Goal: Information Seeking & Learning: Find specific page/section

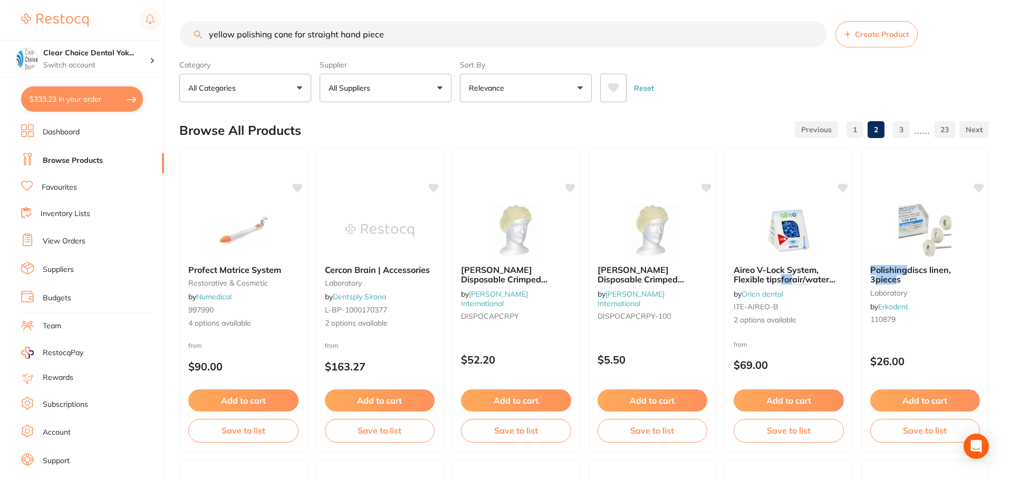
scroll to position [1, 0]
drag, startPoint x: 394, startPoint y: 34, endPoint x: 206, endPoint y: 43, distance: 188.5
click at [206, 43] on input "yellow polishing cone for straight hand piece" at bounding box center [503, 34] width 648 height 26
click at [816, 36] on input "yellow polishing cone for straight hand piece" at bounding box center [503, 34] width 648 height 26
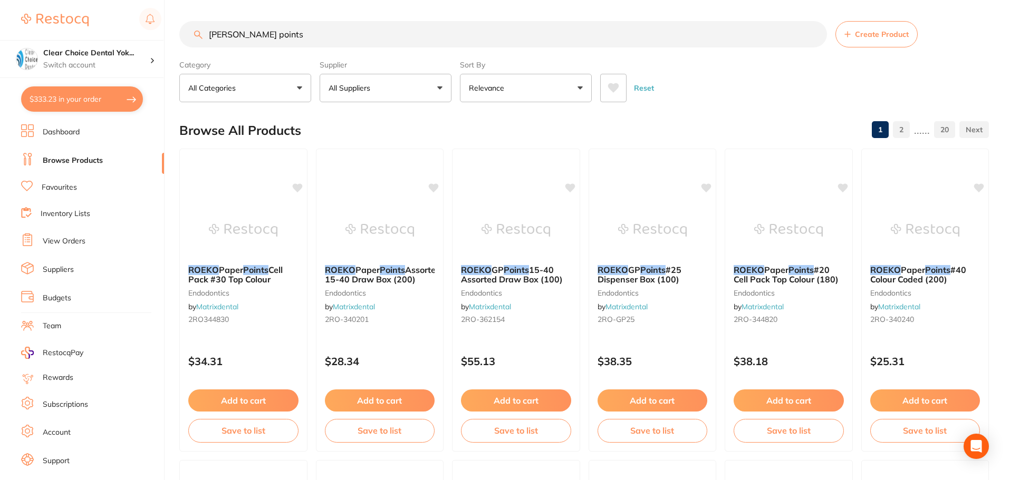
click at [258, 35] on input "[PERSON_NAME] points" at bounding box center [503, 34] width 648 height 26
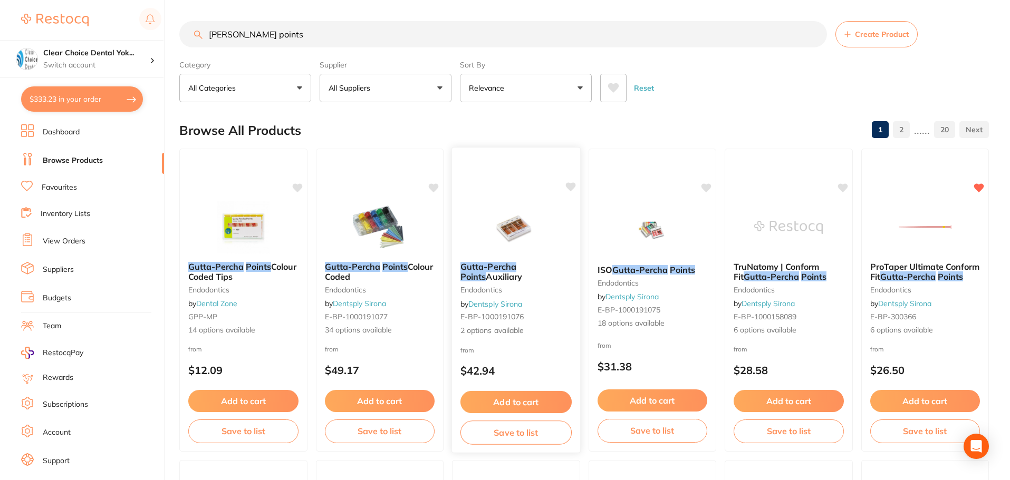
click at [518, 234] on img at bounding box center [515, 226] width 69 height 53
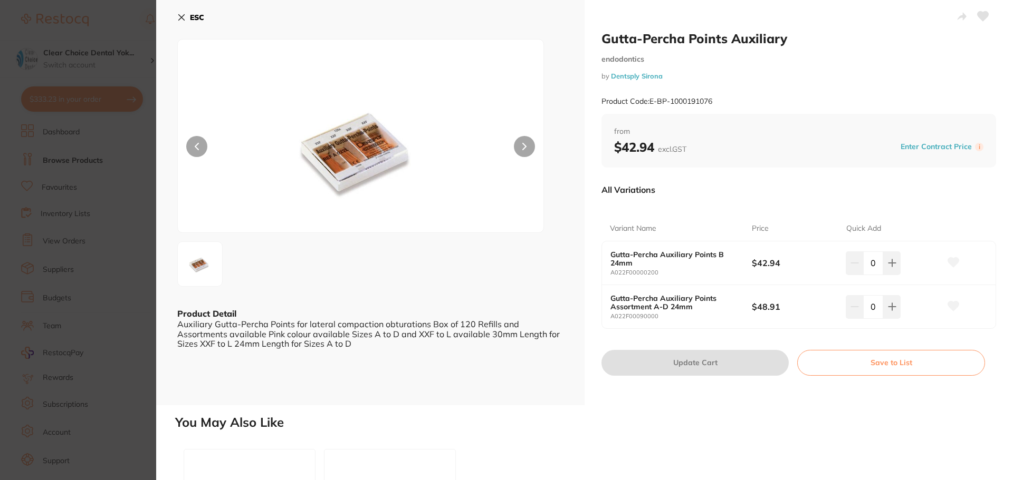
click at [181, 17] on icon at bounding box center [182, 18] width 6 height 6
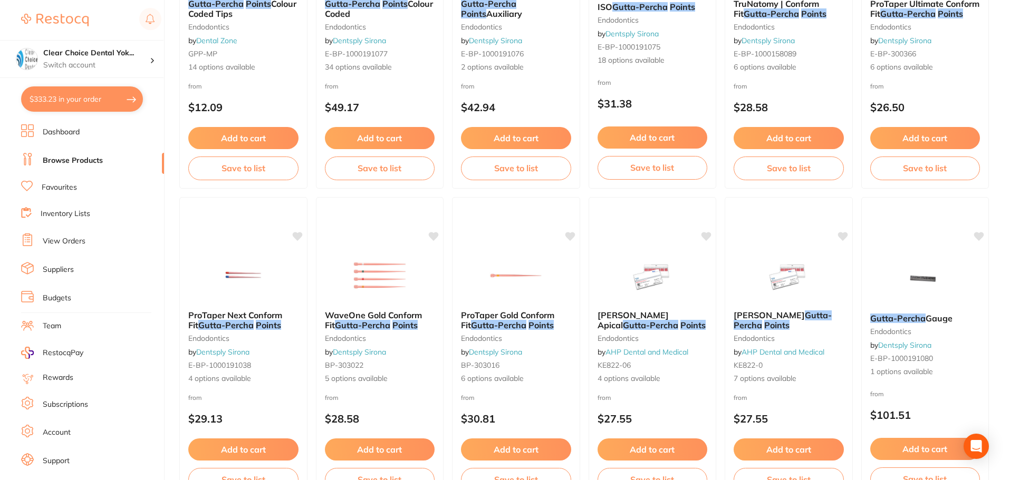
scroll to position [264, 0]
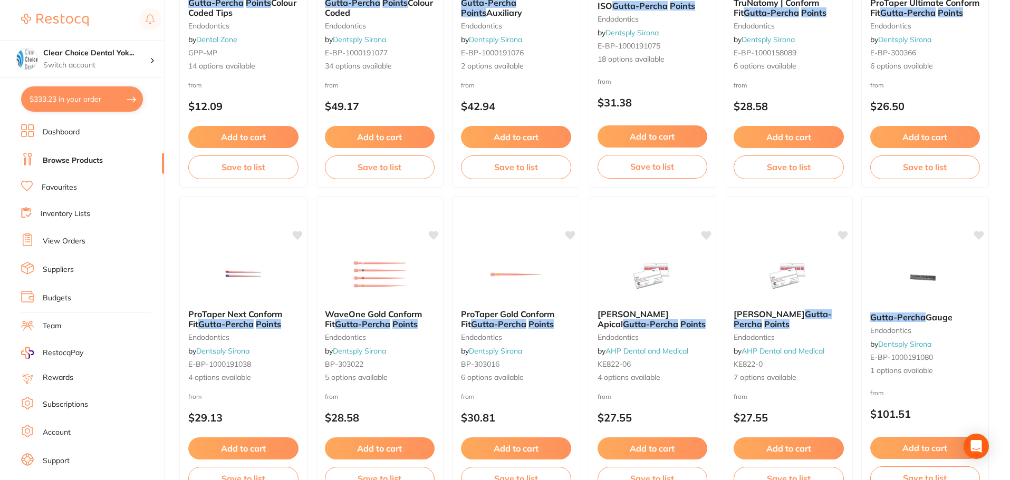
click at [645, 290] on img at bounding box center [652, 274] width 69 height 53
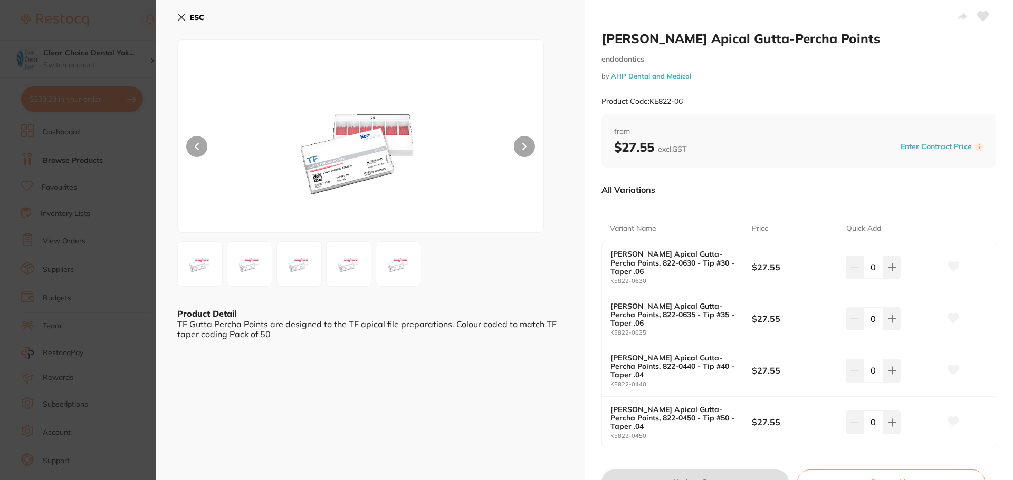
click at [182, 16] on icon at bounding box center [181, 17] width 8 height 8
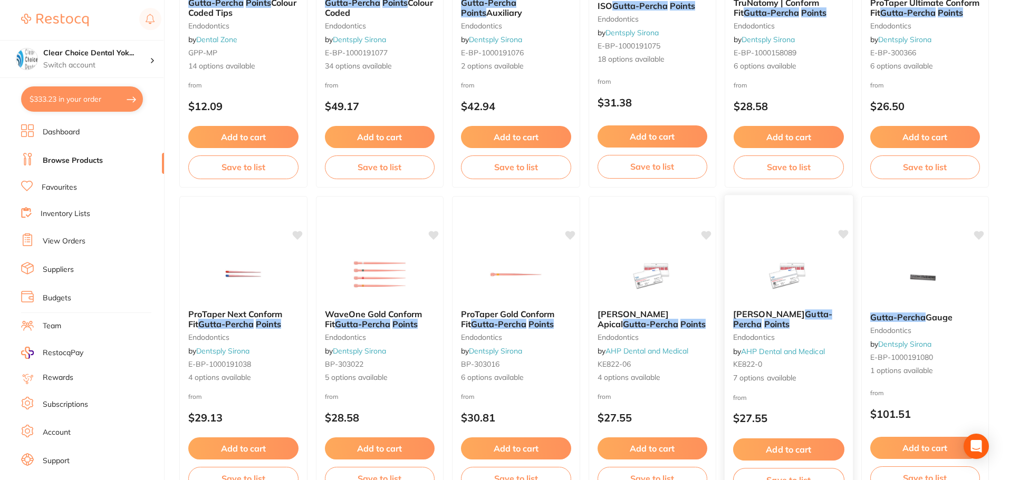
click at [802, 287] on img at bounding box center [788, 274] width 69 height 53
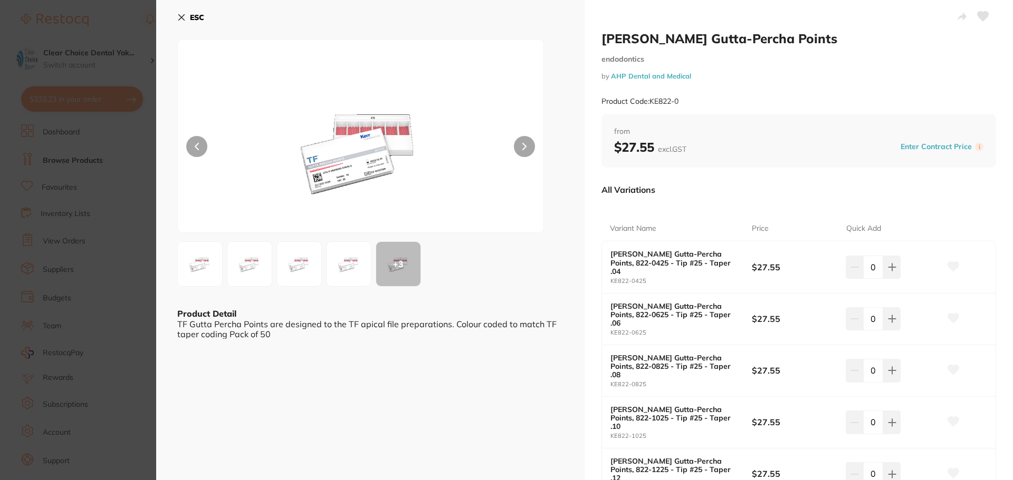
click at [181, 15] on icon at bounding box center [181, 17] width 8 height 8
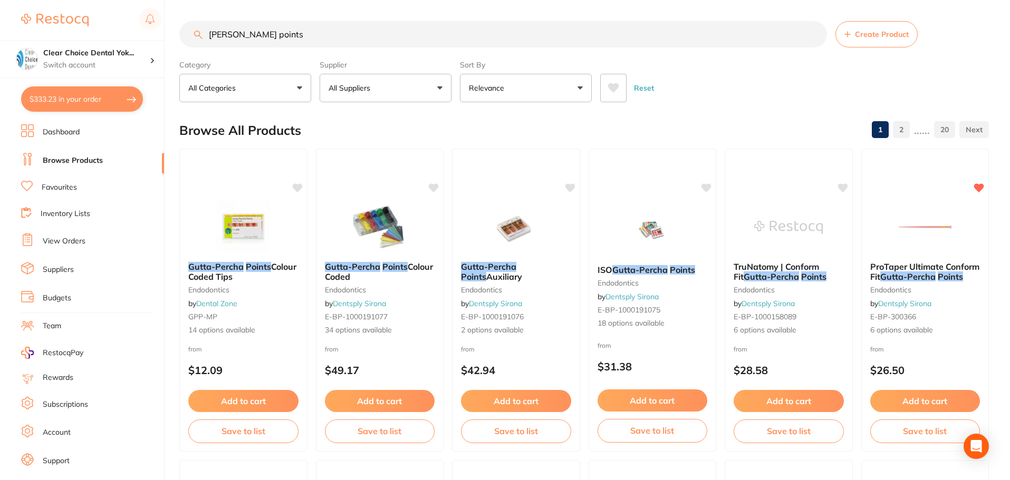
click at [332, 34] on input "[PERSON_NAME] points" at bounding box center [503, 34] width 648 height 26
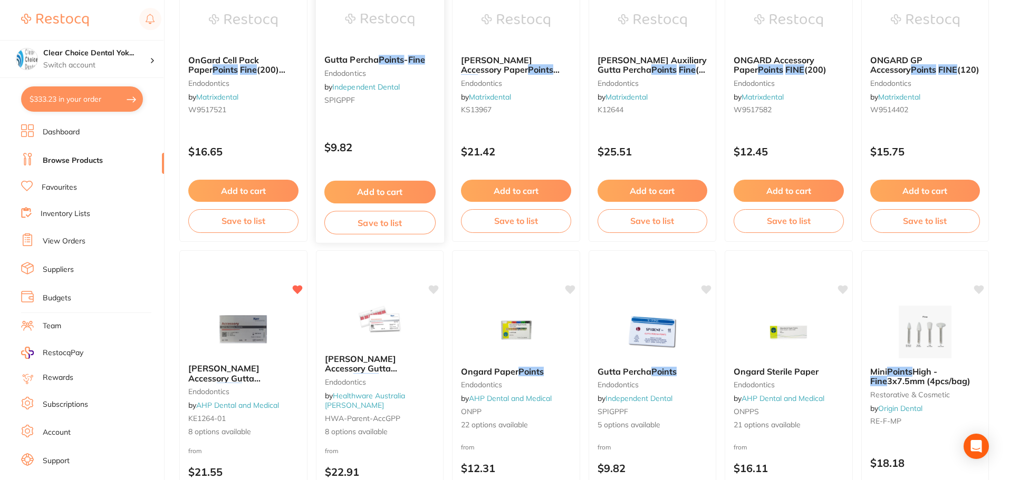
scroll to position [211, 0]
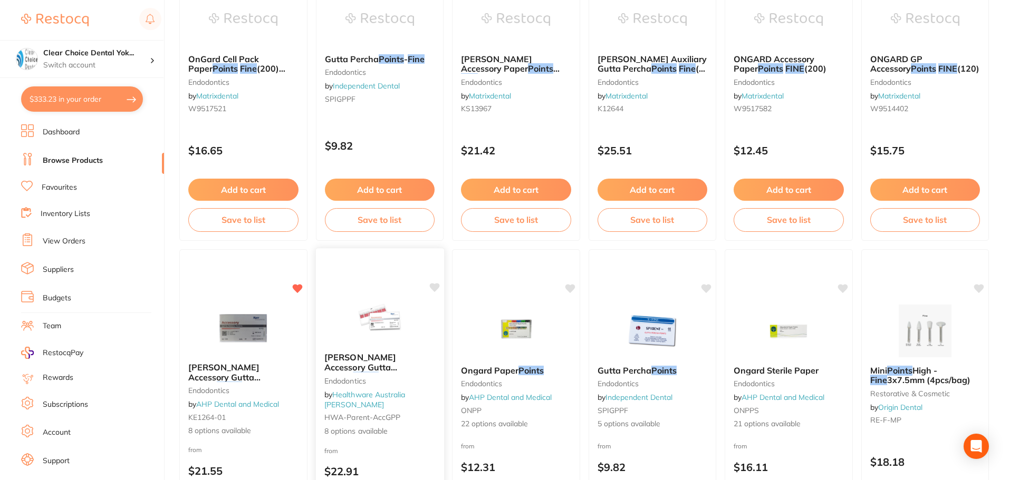
type input "[PERSON_NAME] points fine"
click at [376, 335] on img at bounding box center [379, 317] width 69 height 53
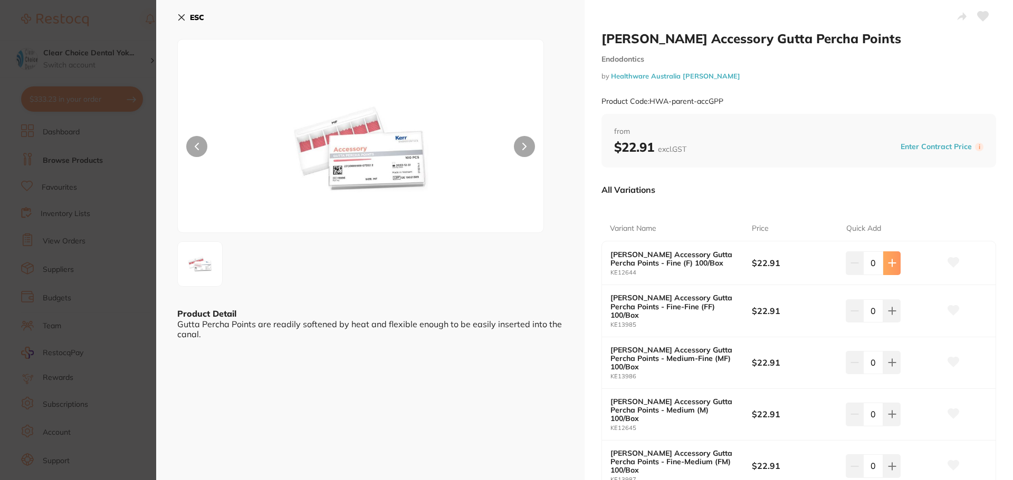
click at [893, 267] on icon at bounding box center [892, 263] width 8 height 8
type input "1"
click at [891, 311] on icon at bounding box center [892, 311] width 8 height 8
type input "2"
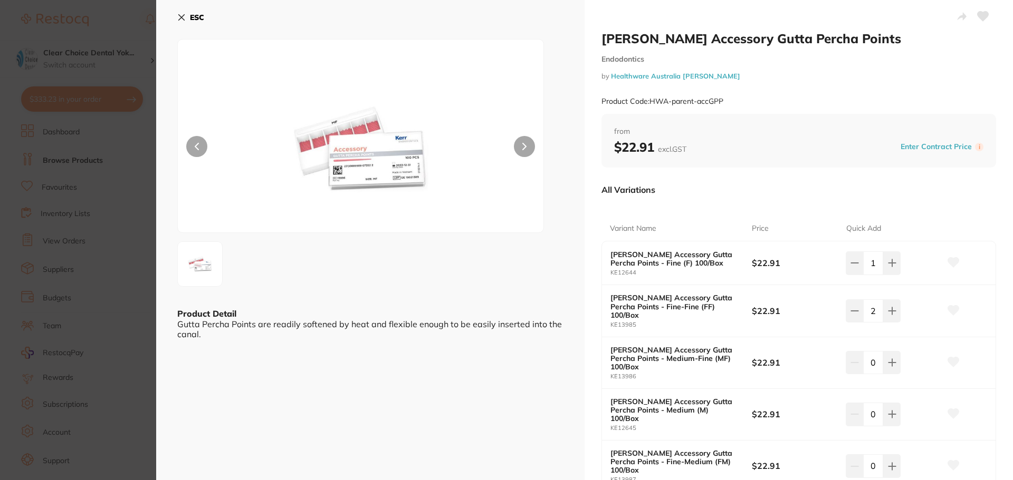
click at [180, 16] on icon at bounding box center [182, 18] width 6 height 6
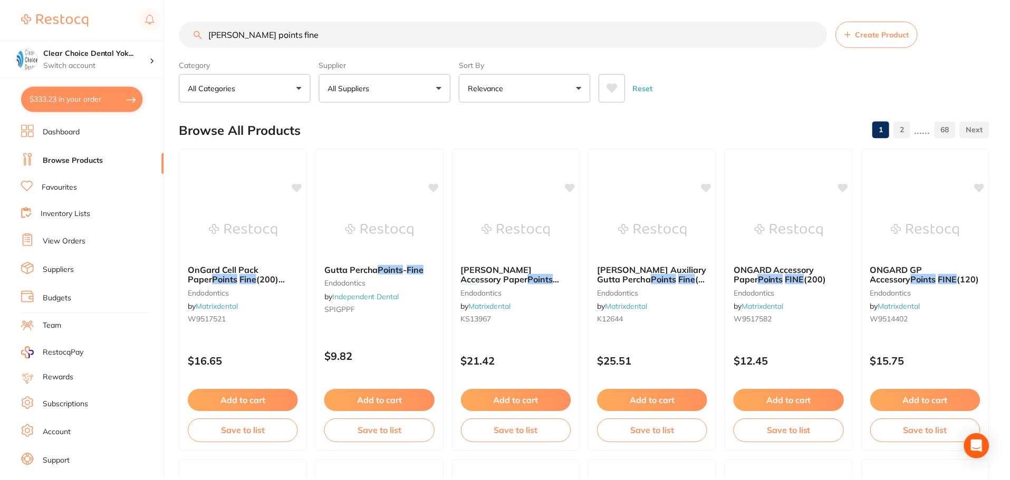
scroll to position [211, 0]
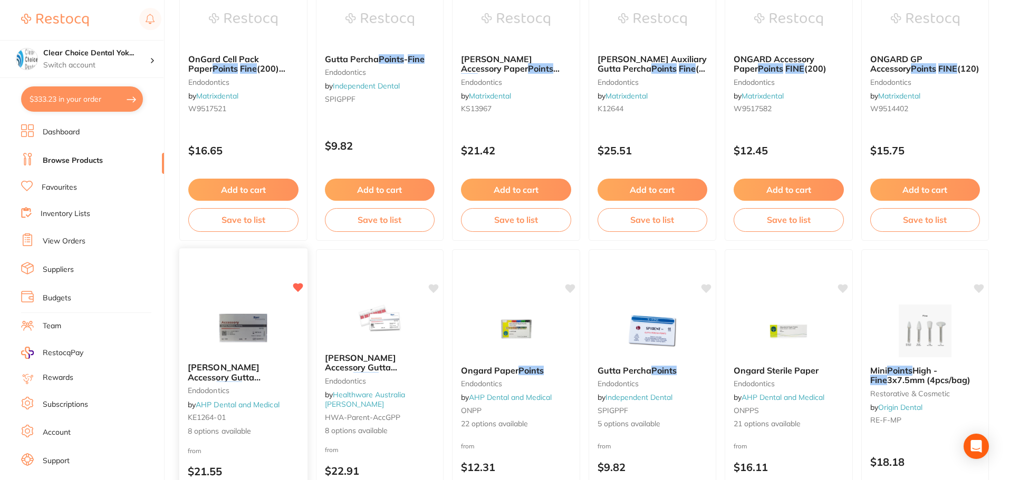
click at [233, 328] on img at bounding box center [243, 327] width 69 height 53
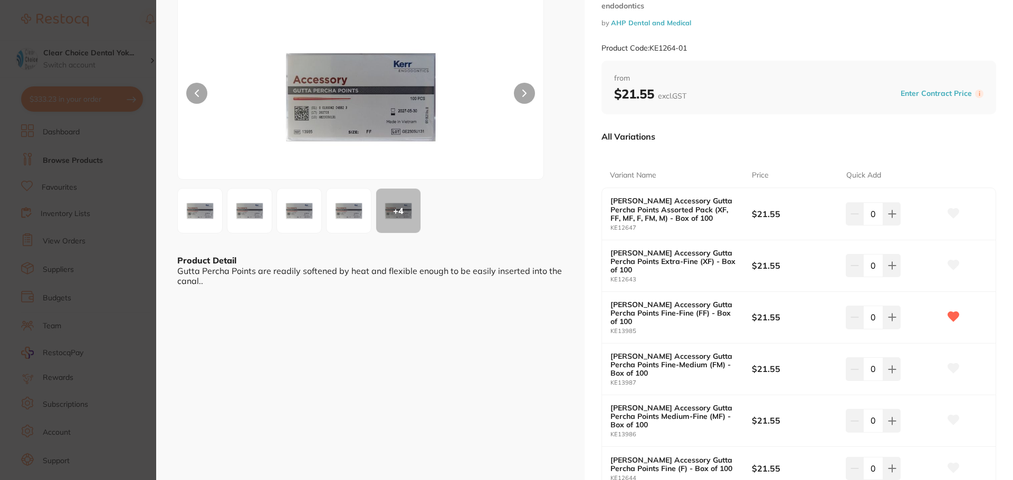
scroll to position [105, 0]
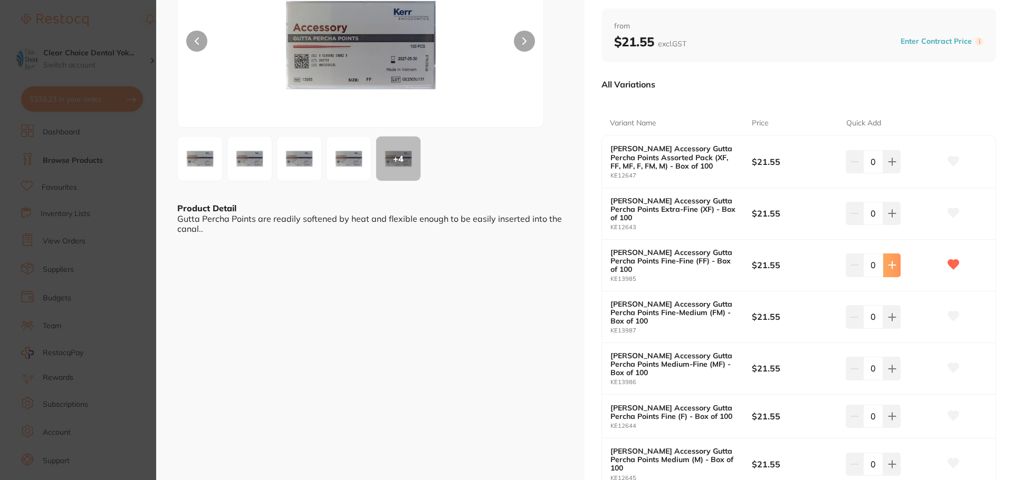
click at [890, 262] on icon at bounding box center [891, 265] width 7 height 7
type input "1"
click at [894, 405] on button at bounding box center [891, 416] width 17 height 23
type input "2"
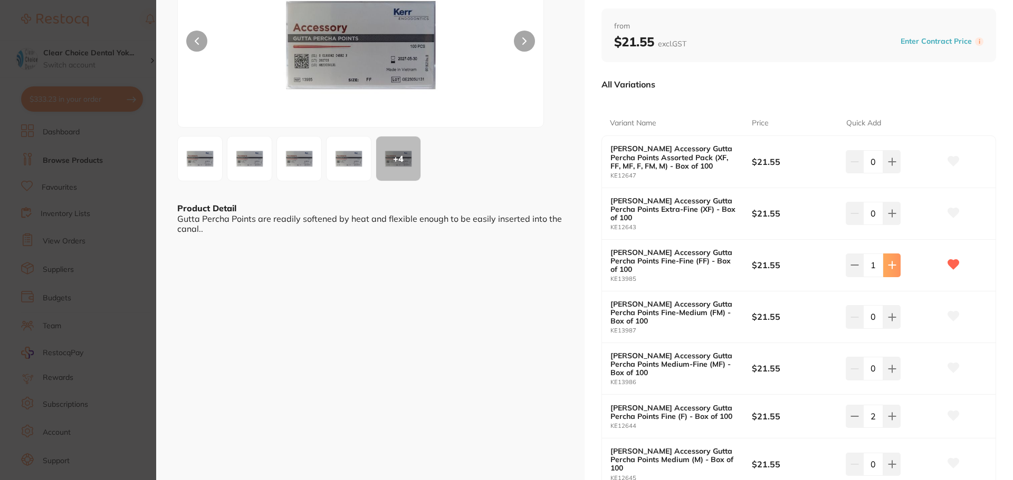
click at [888, 261] on icon at bounding box center [892, 265] width 8 height 8
type input "2"
click at [847, 405] on button at bounding box center [853, 416] width 17 height 23
type input "1"
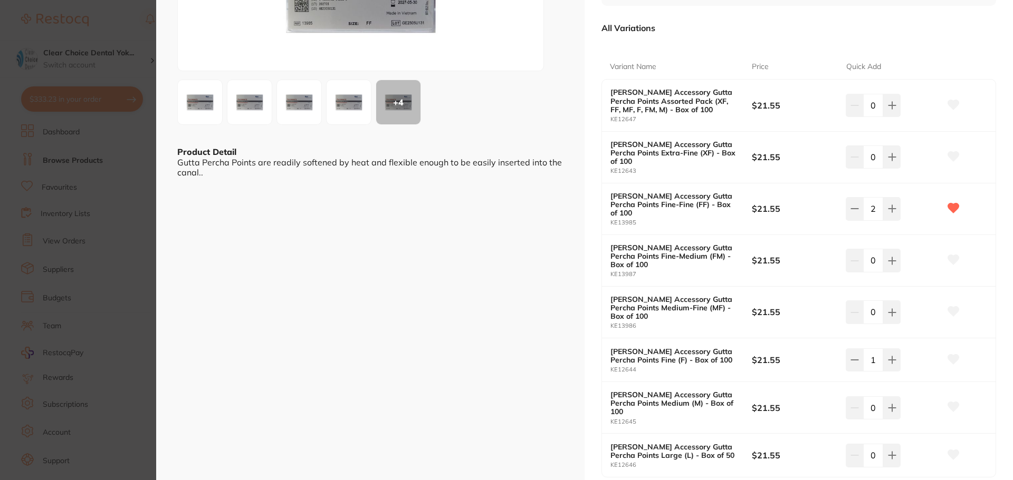
scroll to position [264, 0]
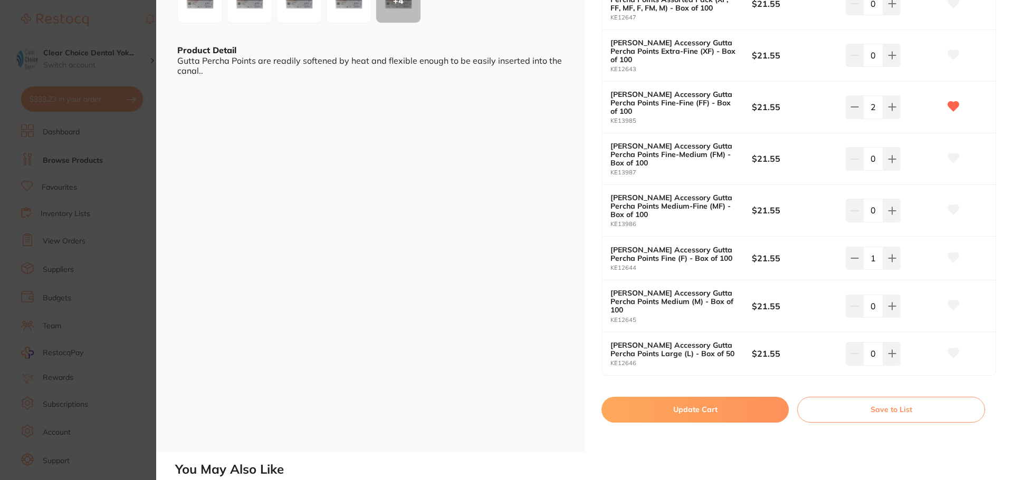
click at [753, 397] on button "Update Cart" at bounding box center [694, 409] width 187 height 25
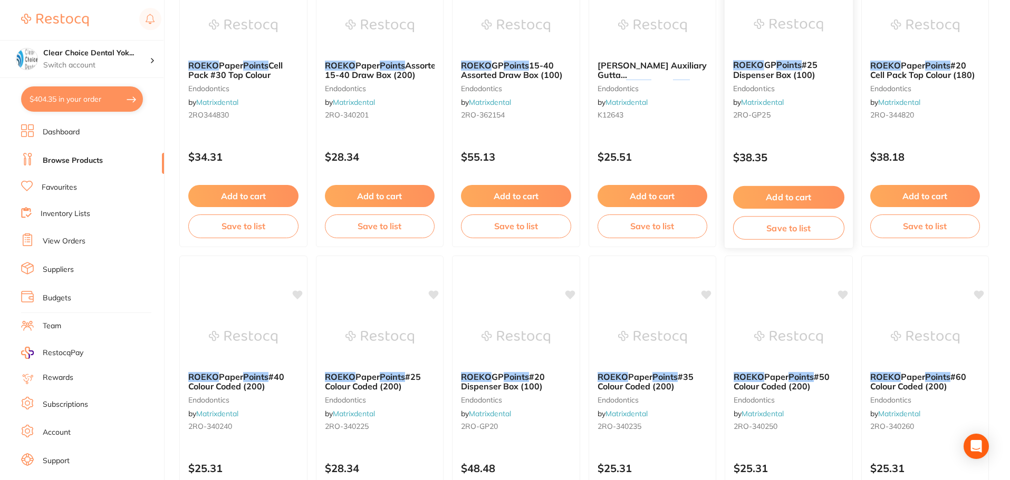
scroll to position [897, 0]
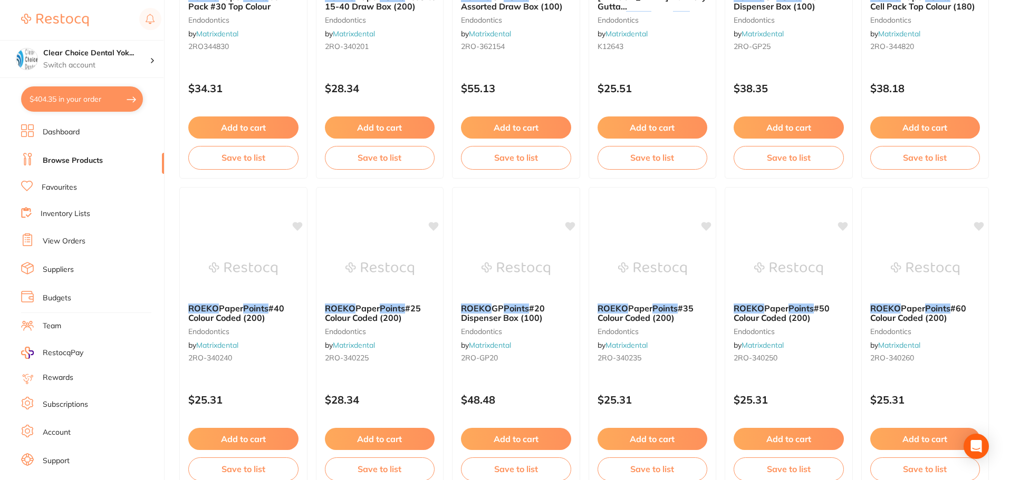
drag, startPoint x: 505, startPoint y: 288, endPoint x: 509, endPoint y: 273, distance: 16.0
click at [505, 289] on img at bounding box center [515, 269] width 69 height 53
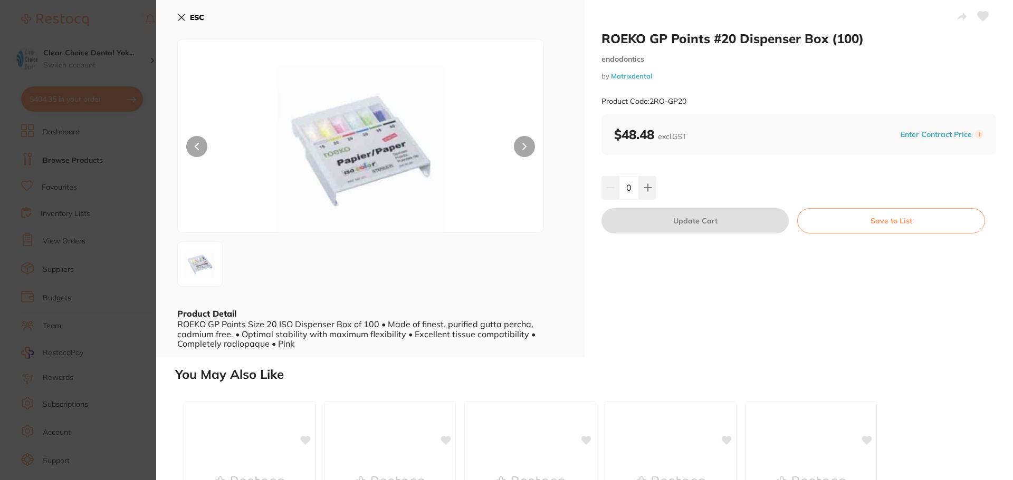
click at [180, 15] on icon at bounding box center [182, 18] width 6 height 6
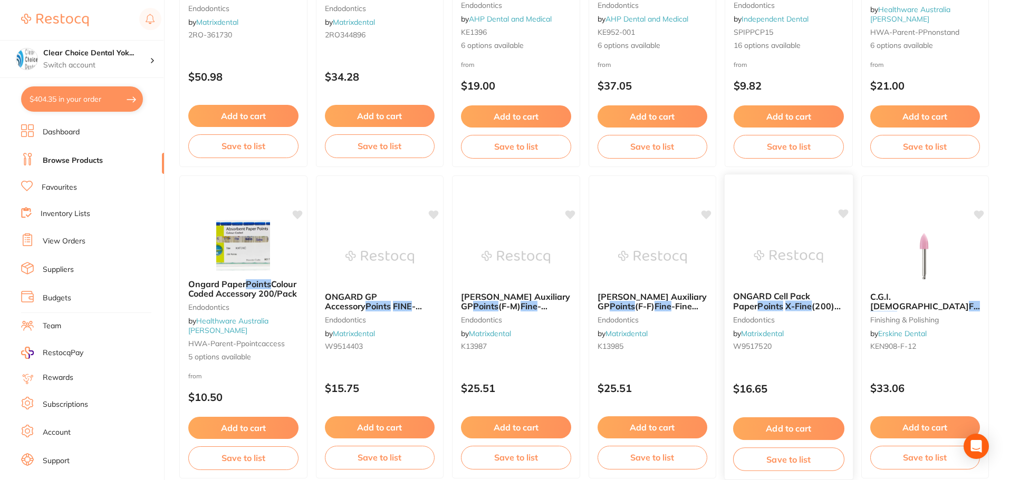
scroll to position [2520, 0]
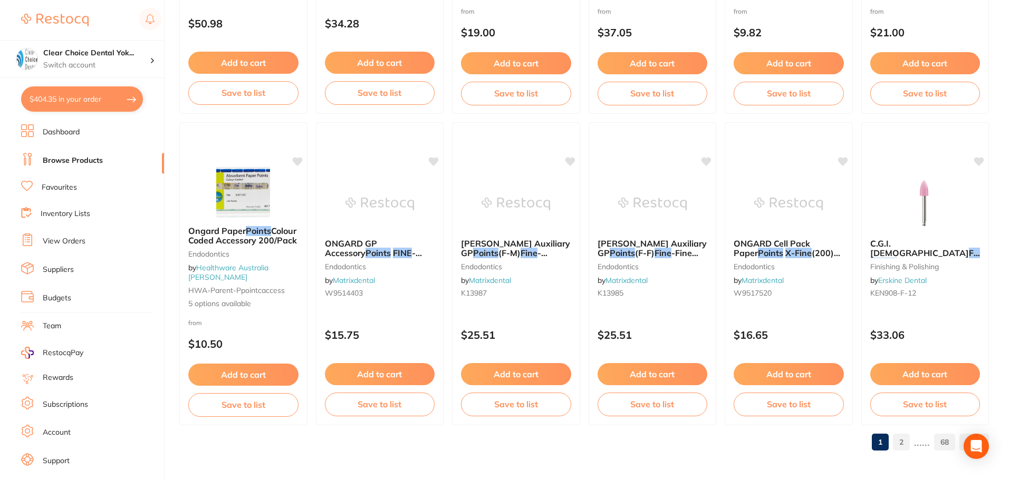
click at [903, 440] on link "2" at bounding box center [901, 442] width 17 height 21
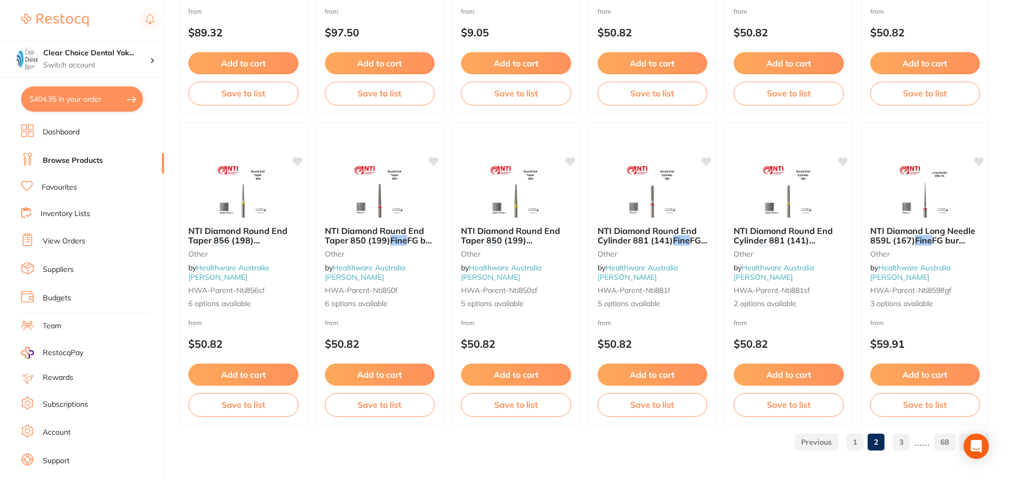
click at [904, 445] on link "3" at bounding box center [901, 442] width 17 height 21
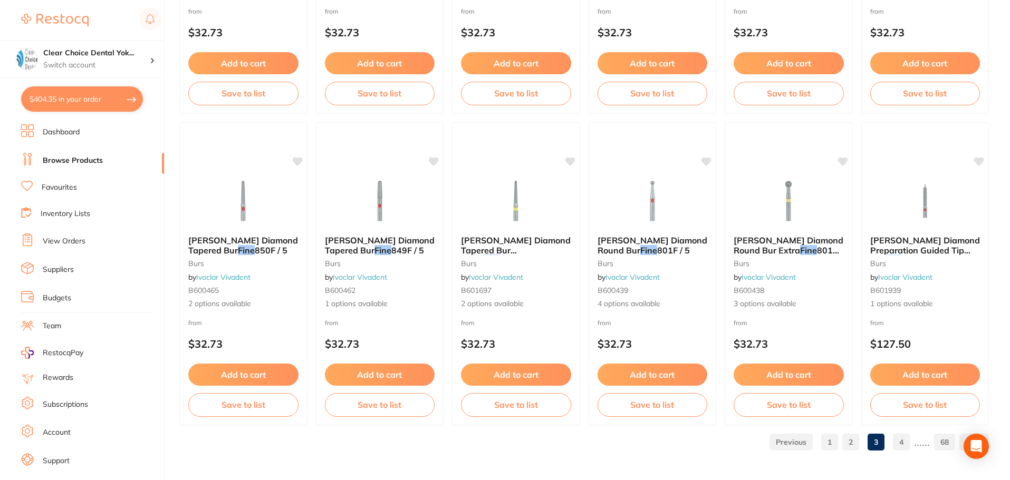
click at [54, 242] on link "View Orders" at bounding box center [64, 241] width 43 height 11
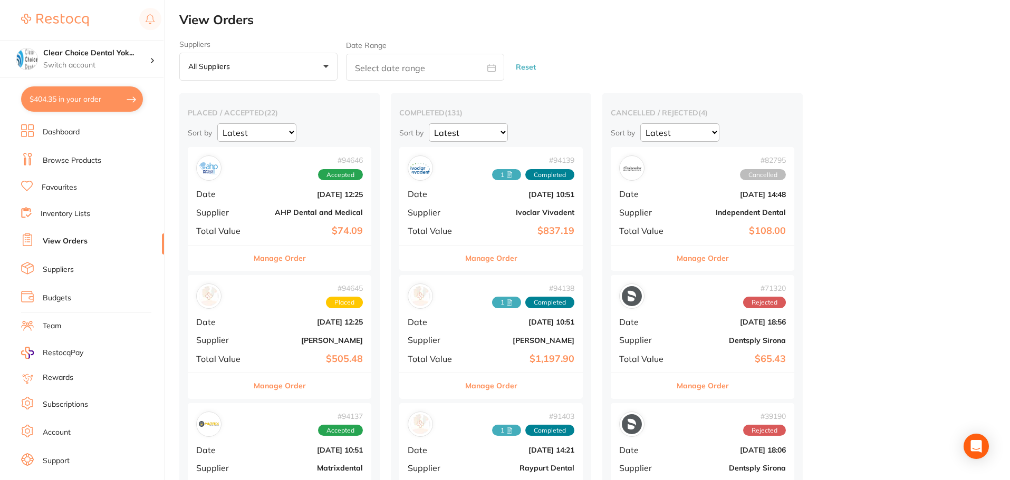
click at [332, 184] on div "# 94646 Accepted Date [DATE] 12:25 Supplier AHP Dental and Medical Total Value …" at bounding box center [280, 196] width 184 height 98
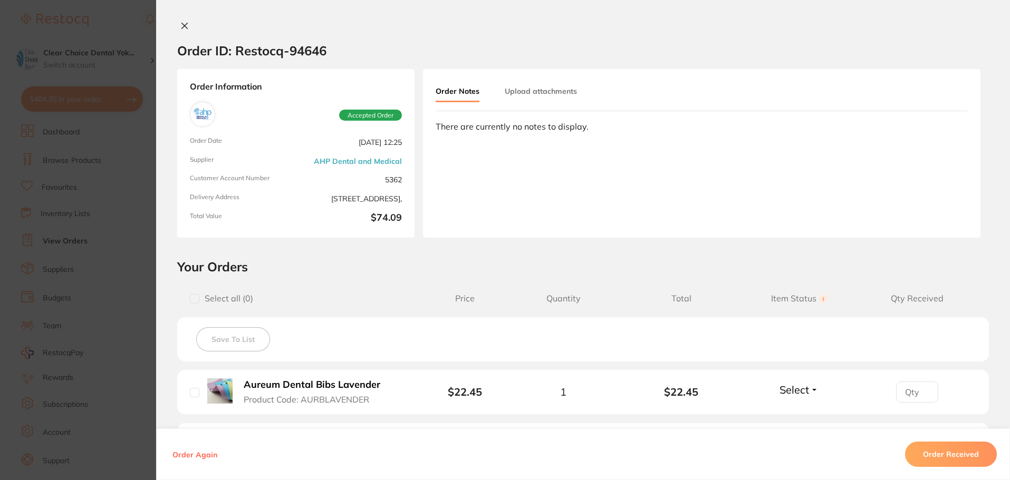
click at [180, 28] on icon at bounding box center [184, 26] width 8 height 8
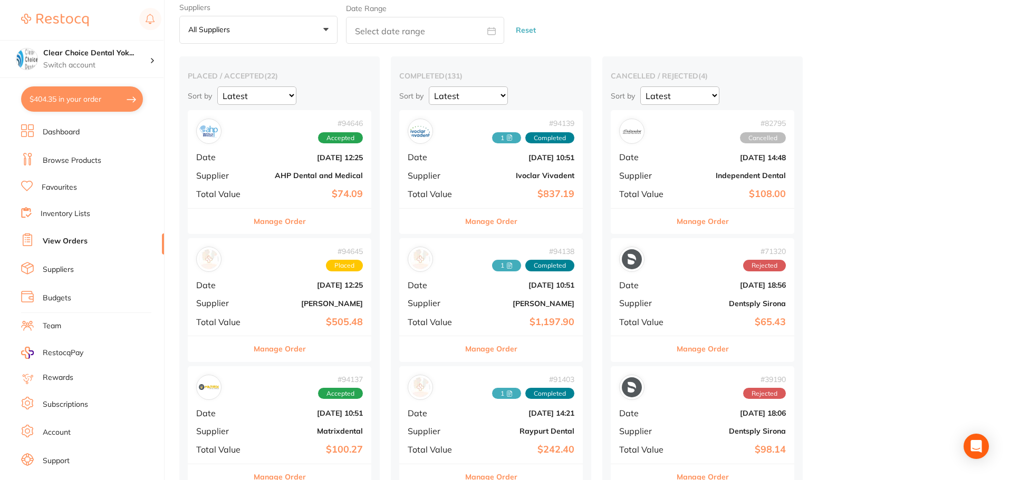
scroll to position [105, 0]
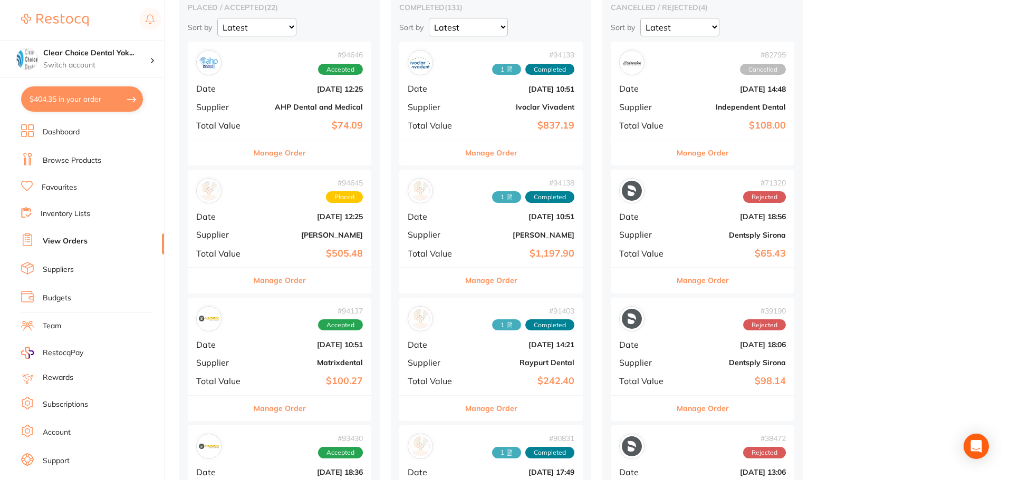
click at [265, 242] on div "# 94645 Placed Date [DATE] 12:25 Supplier [PERSON_NAME] Total Value $505.48" at bounding box center [280, 219] width 184 height 98
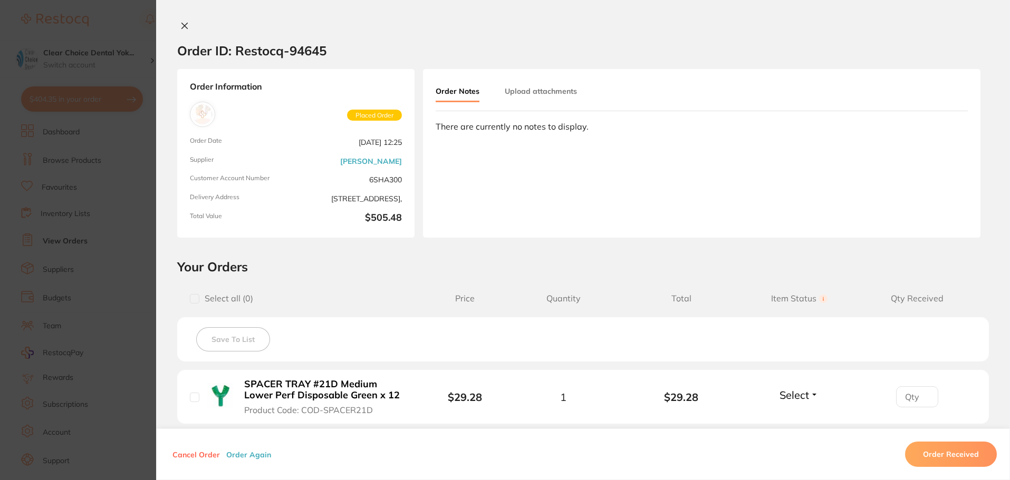
click at [180, 25] on icon at bounding box center [184, 26] width 8 height 8
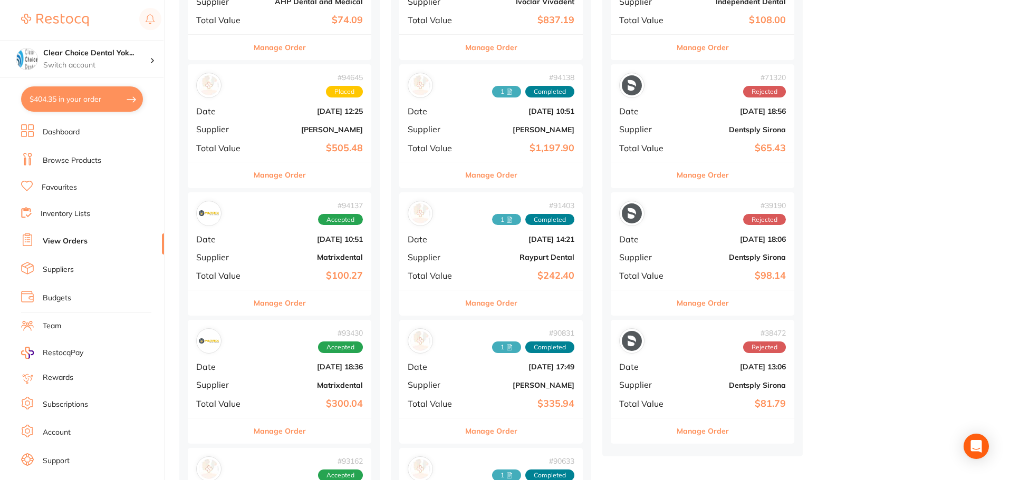
scroll to position [264, 0]
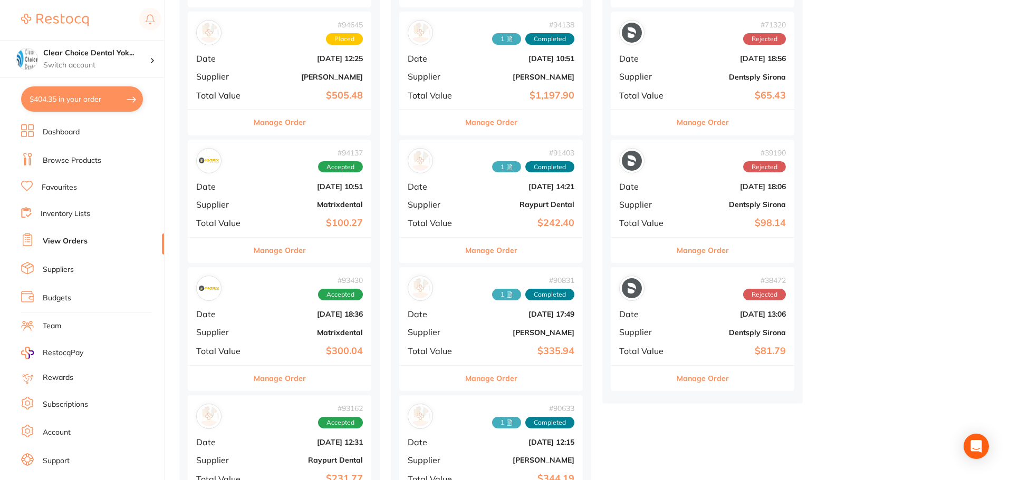
click at [252, 188] on div "# 94137 Accepted Date [DATE] 10:51 Supplier Matrixdental Total Value $100.27" at bounding box center [280, 189] width 184 height 98
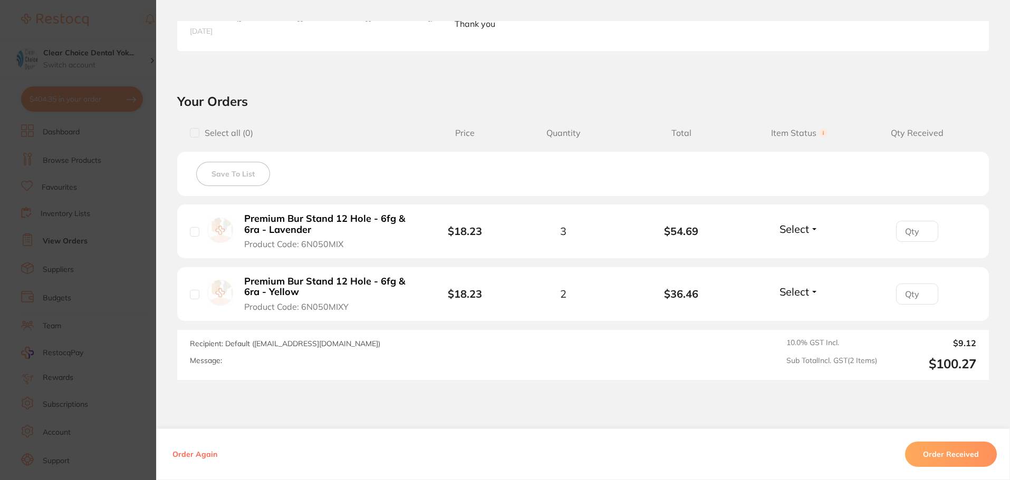
scroll to position [316, 0]
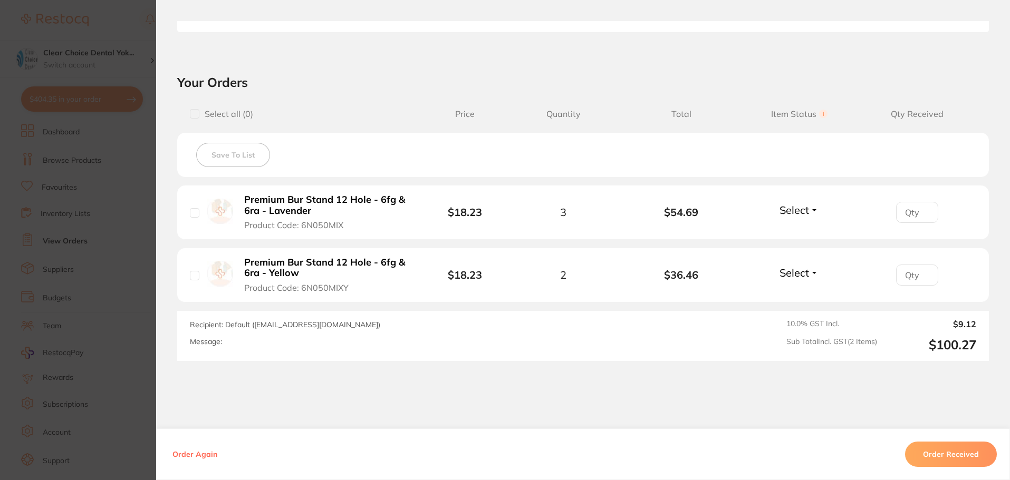
click at [295, 202] on b "Premium Bur Stand 12 Hole - 6fg & 6ra - Lavender" at bounding box center [325, 206] width 163 height 22
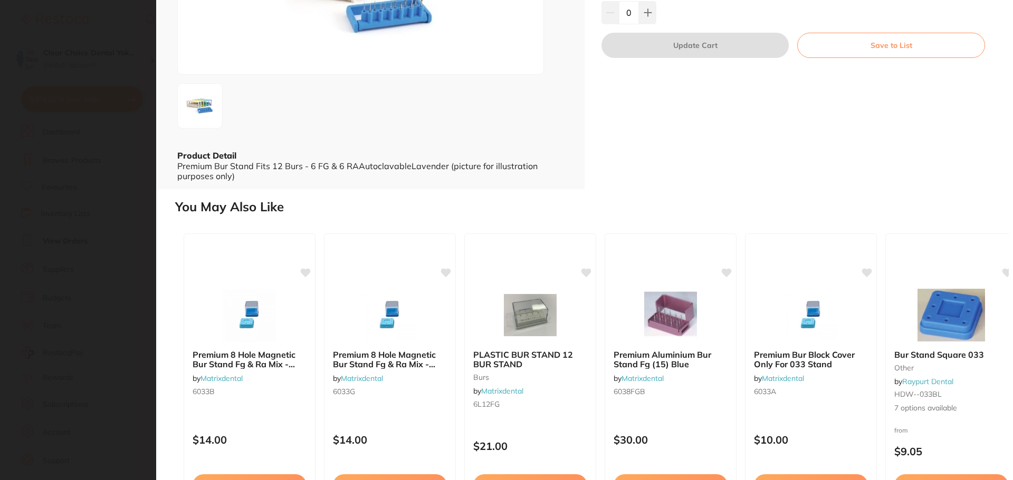
scroll to position [0, 0]
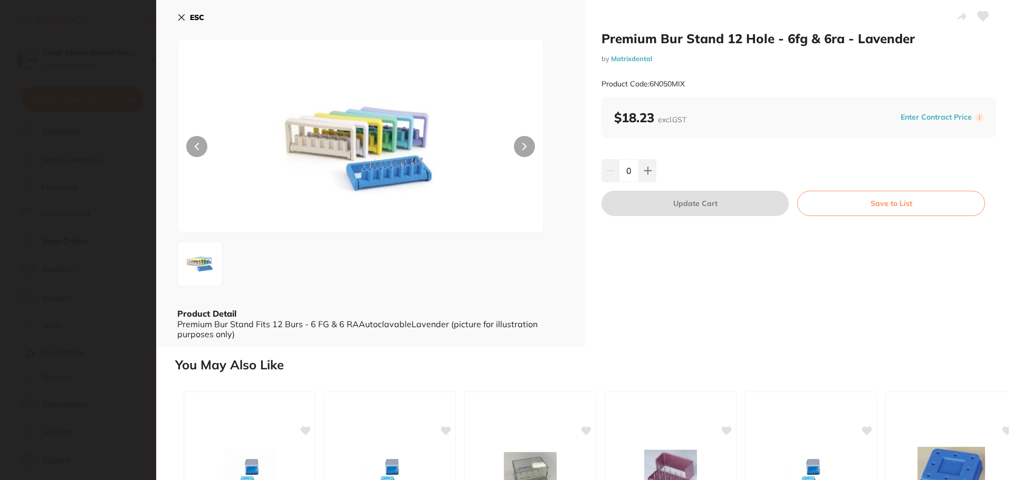
scroll to position [316, 0]
click at [186, 15] on button "ESC" at bounding box center [190, 17] width 27 height 18
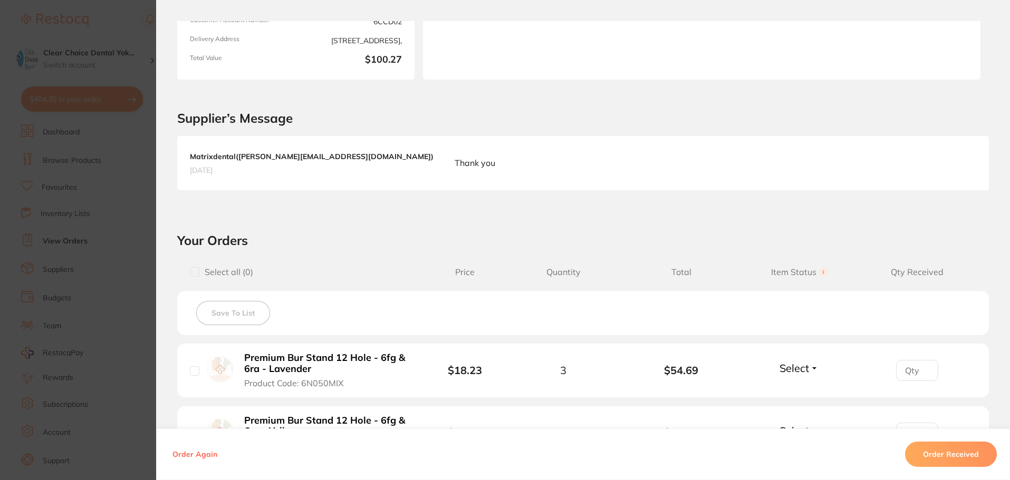
scroll to position [0, 0]
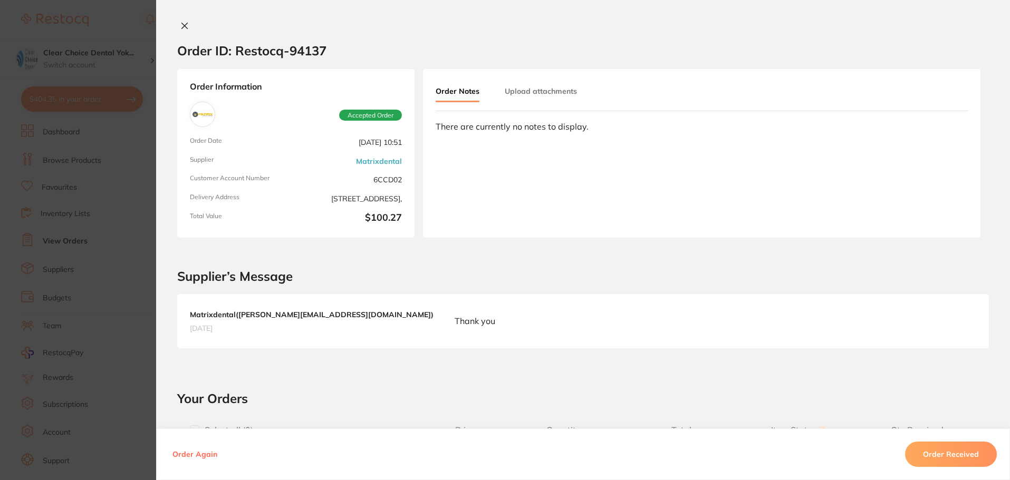
click at [182, 26] on icon at bounding box center [185, 26] width 6 height 6
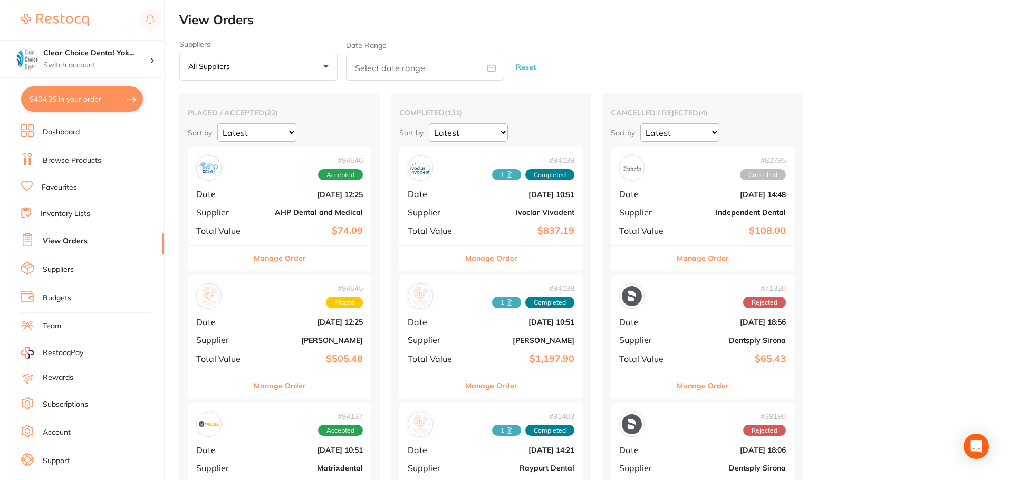
click at [68, 160] on link "Browse Products" at bounding box center [72, 161] width 59 height 11
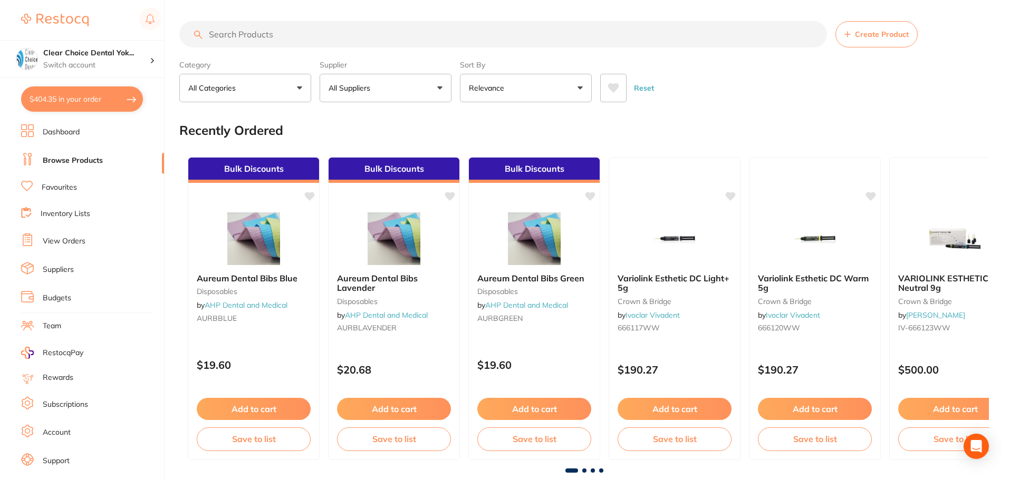
click at [224, 36] on input "search" at bounding box center [503, 34] width 648 height 26
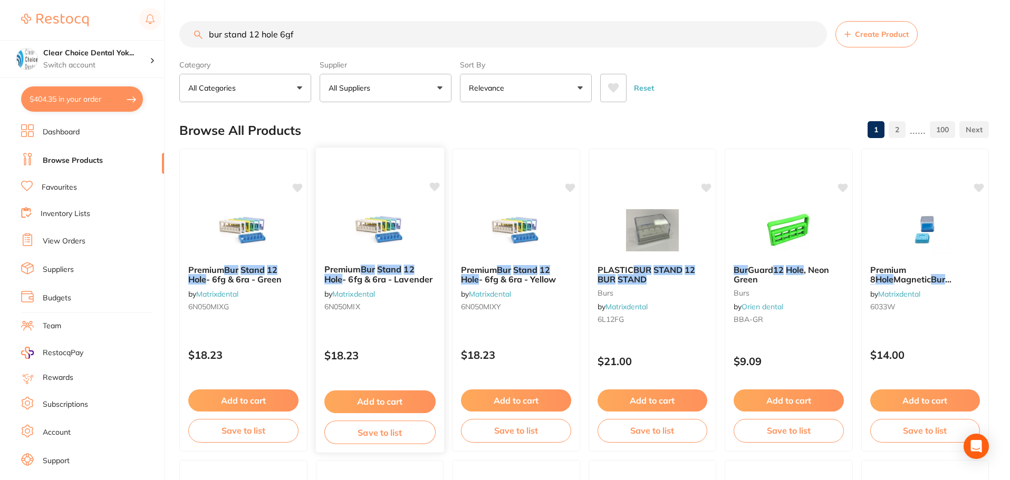
click at [371, 256] on img at bounding box center [379, 229] width 69 height 53
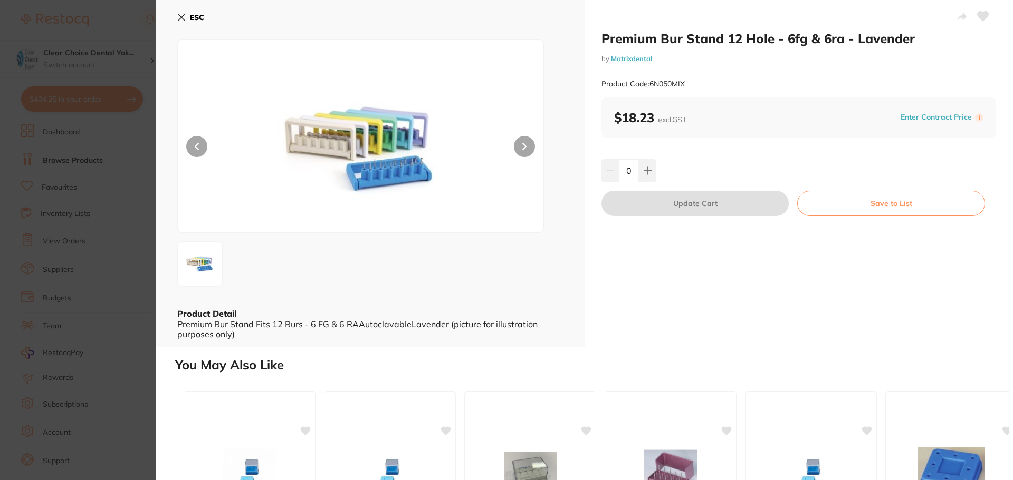
click at [180, 22] on button "ESC" at bounding box center [190, 17] width 27 height 18
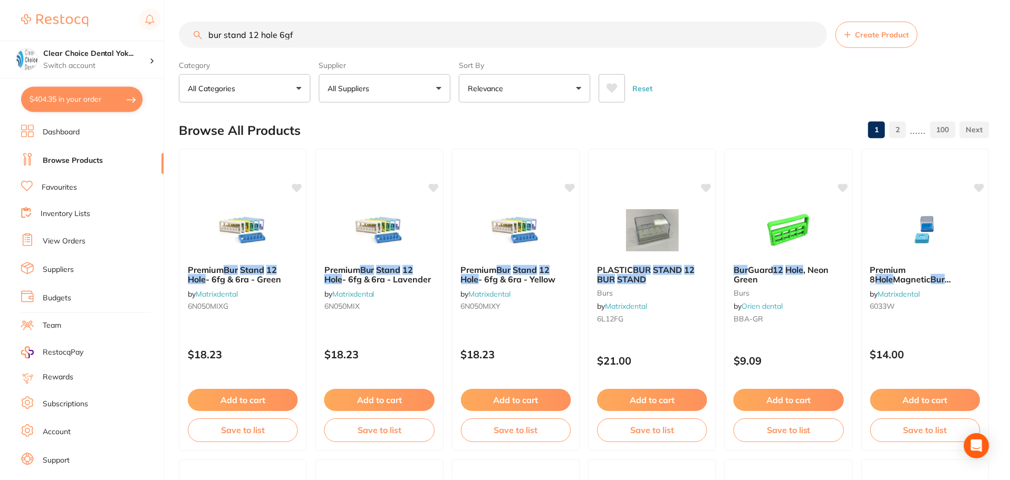
scroll to position [4, 0]
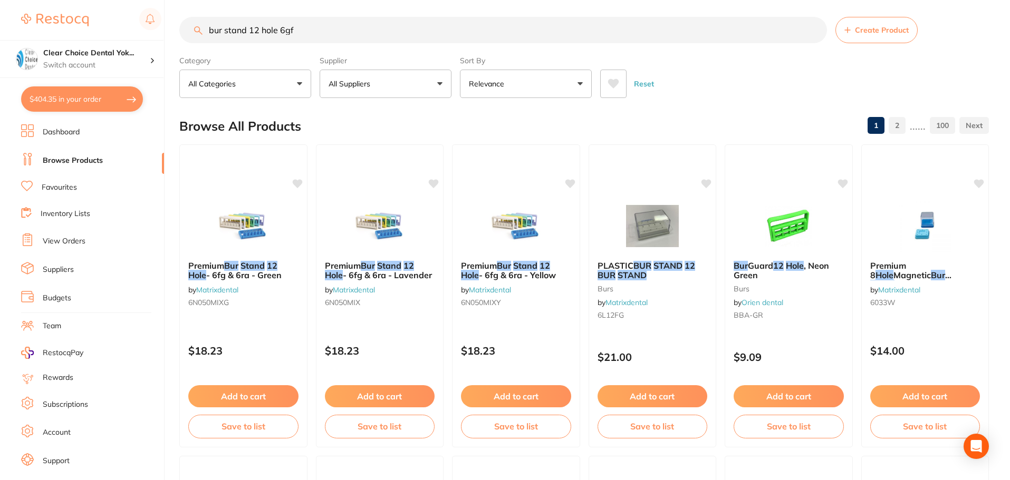
click at [284, 30] on input "bur stand 12 hole 6gf" at bounding box center [503, 30] width 648 height 26
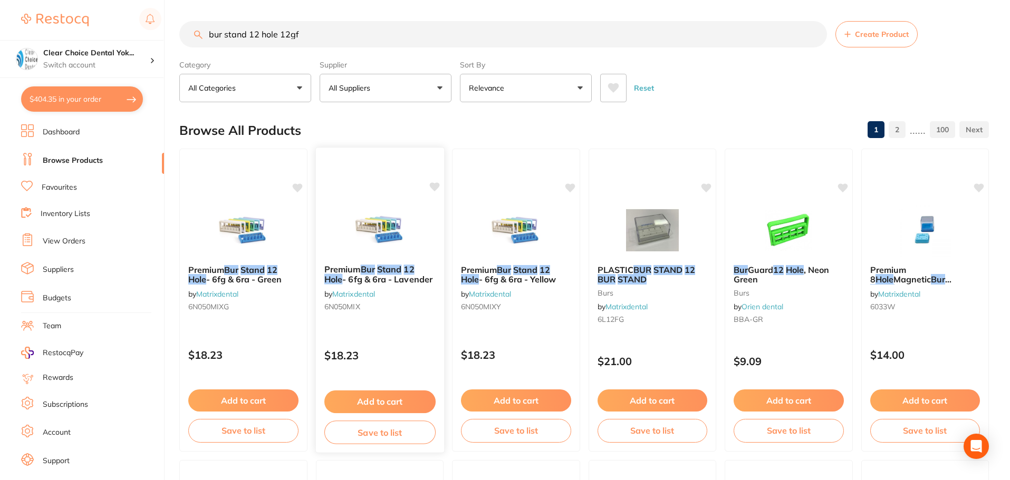
click at [410, 239] on img at bounding box center [379, 229] width 69 height 53
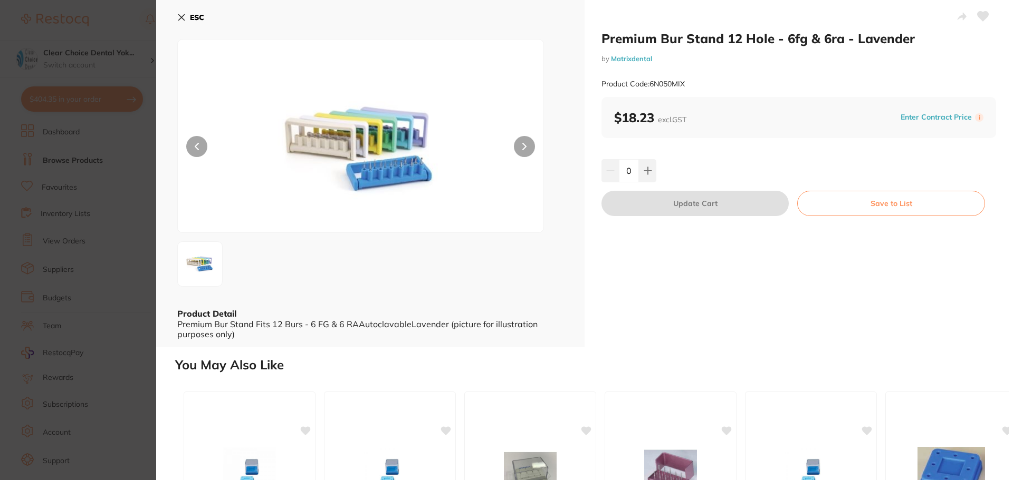
click at [180, 17] on icon at bounding box center [182, 18] width 6 height 6
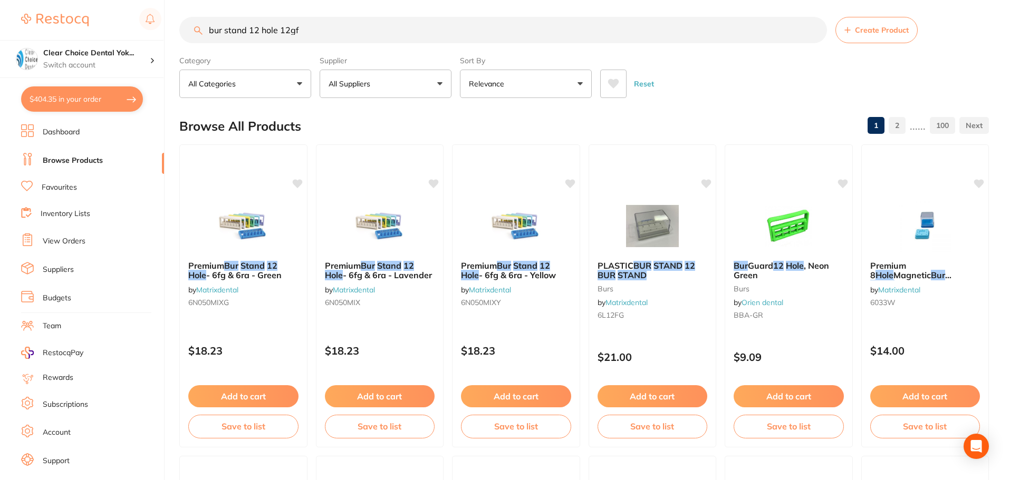
click at [288, 30] on input "bur stand 12 hole 12gf" at bounding box center [503, 30] width 648 height 26
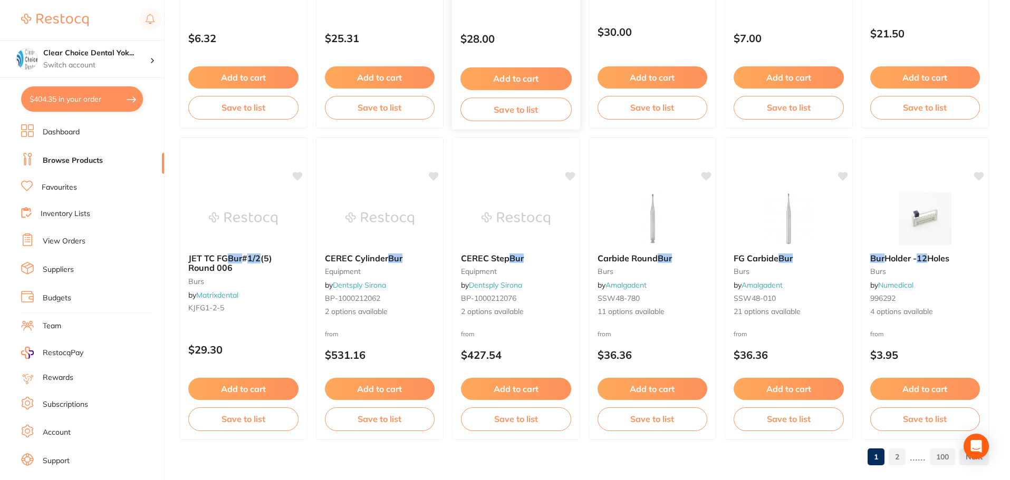
scroll to position [2520, 0]
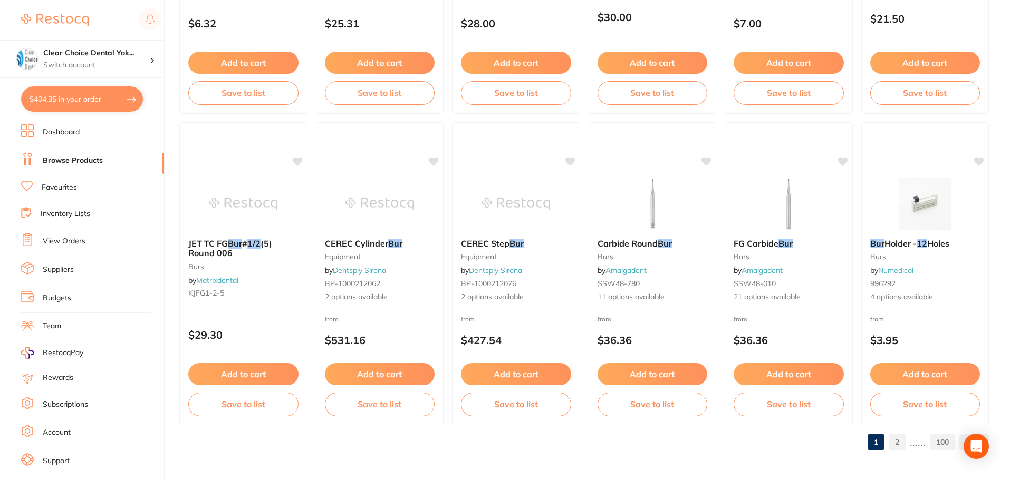
click at [897, 441] on link "2" at bounding box center [897, 442] width 17 height 21
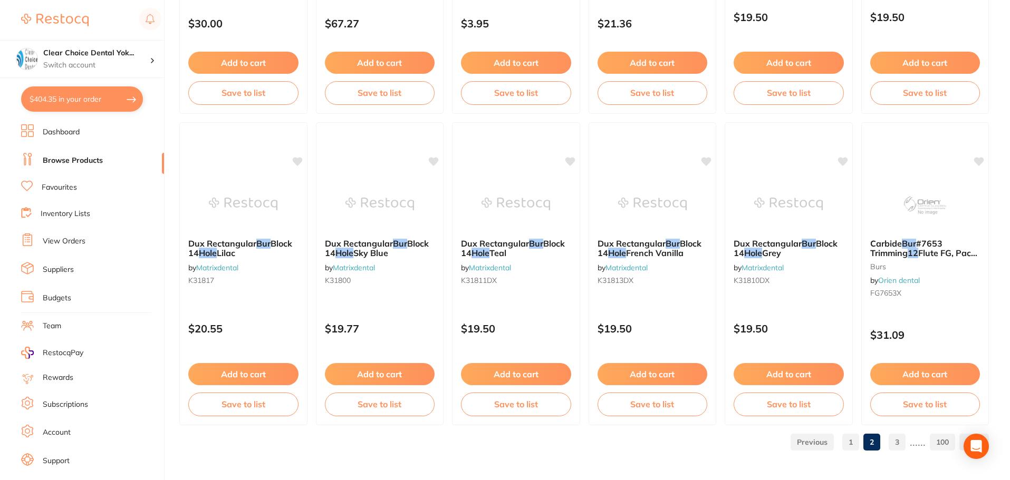
click at [899, 445] on link "3" at bounding box center [897, 442] width 17 height 21
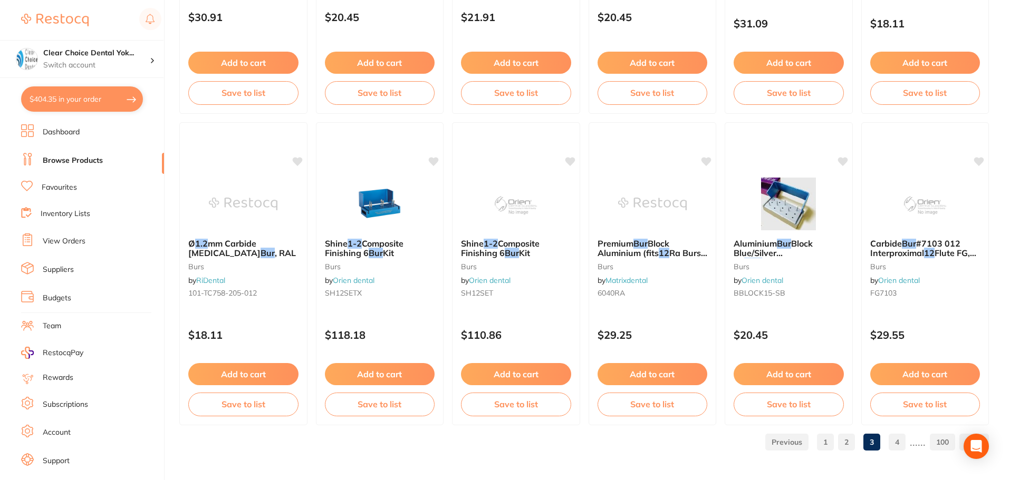
click at [898, 444] on link "4" at bounding box center [897, 442] width 17 height 21
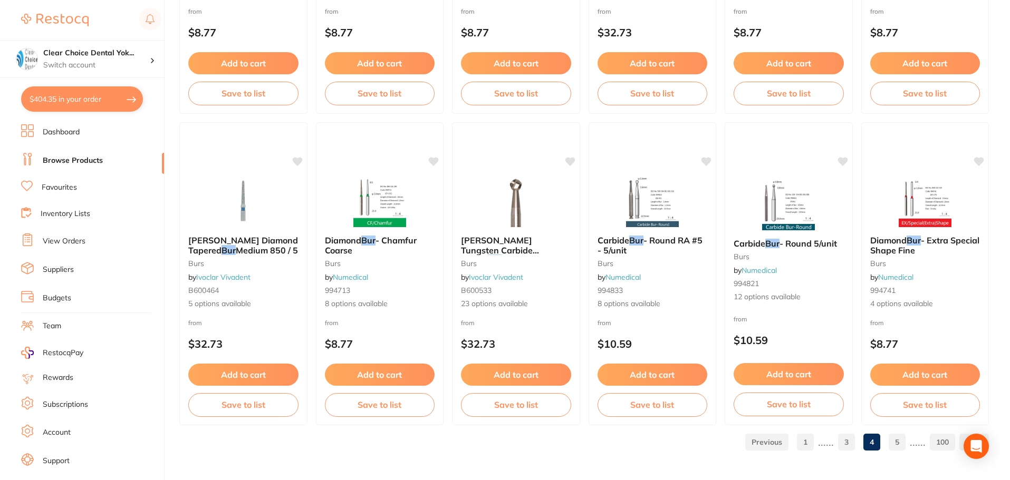
click at [894, 441] on link "5" at bounding box center [897, 442] width 17 height 21
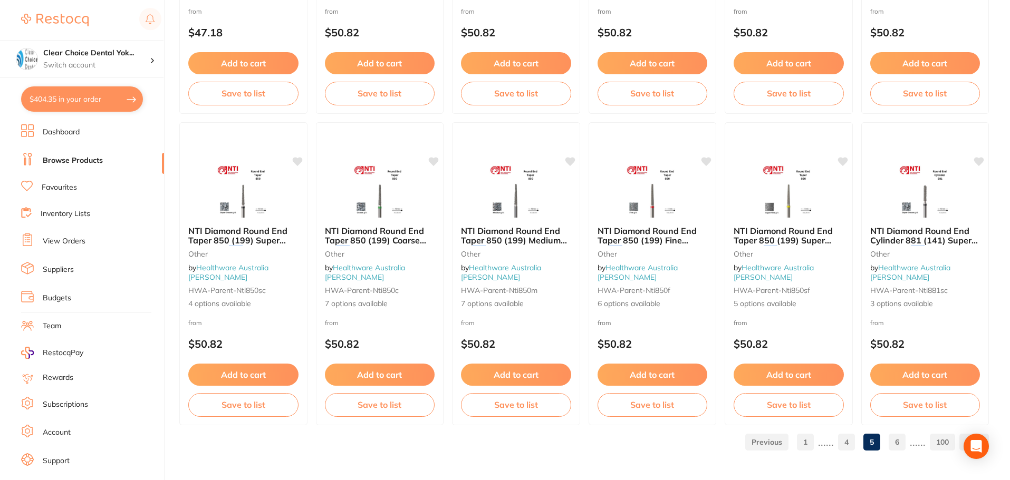
click at [897, 446] on link "6" at bounding box center [897, 442] width 17 height 21
click at [898, 443] on link "7" at bounding box center [897, 442] width 17 height 21
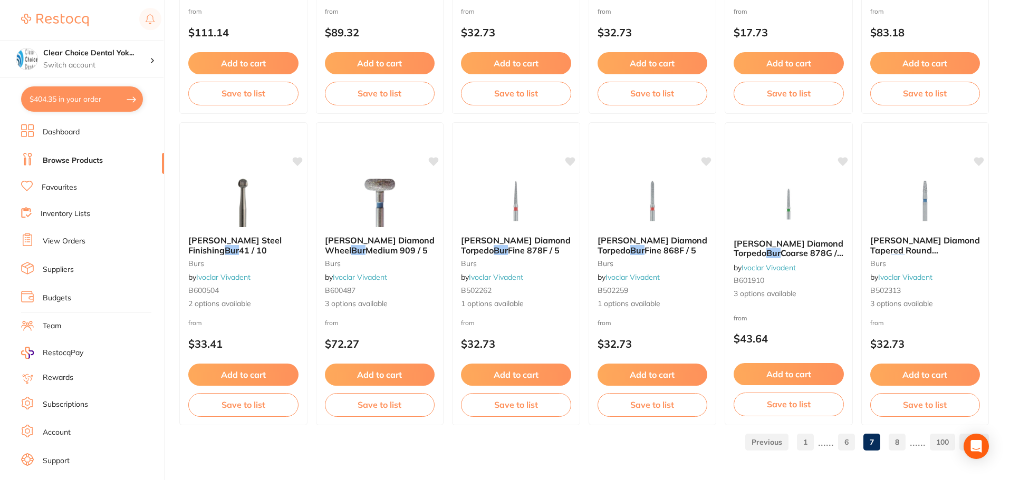
click at [899, 440] on link "8" at bounding box center [897, 442] width 17 height 21
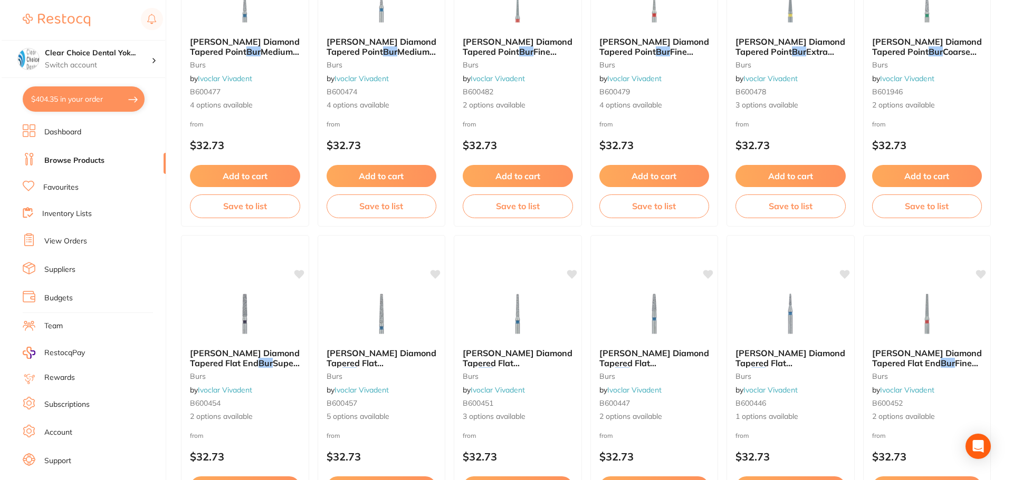
scroll to position [0, 0]
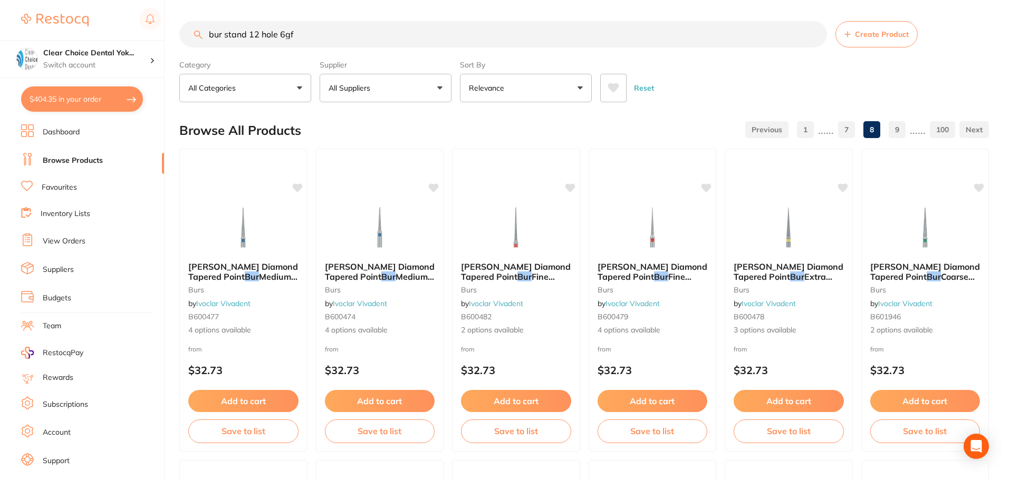
drag, startPoint x: 292, startPoint y: 37, endPoint x: 282, endPoint y: 37, distance: 10.5
click at [282, 37] on input "bur stand 12 hole 6gf" at bounding box center [503, 34] width 648 height 26
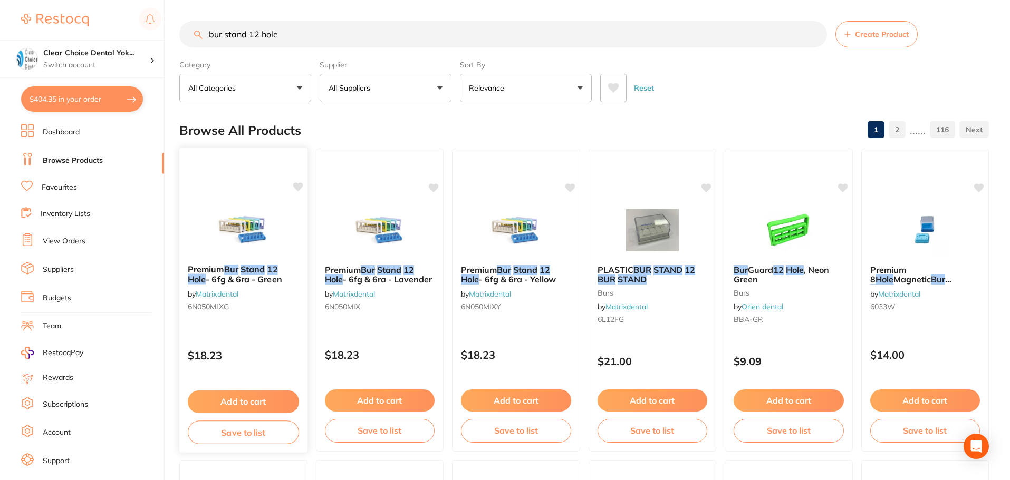
click at [241, 242] on img at bounding box center [243, 229] width 69 height 53
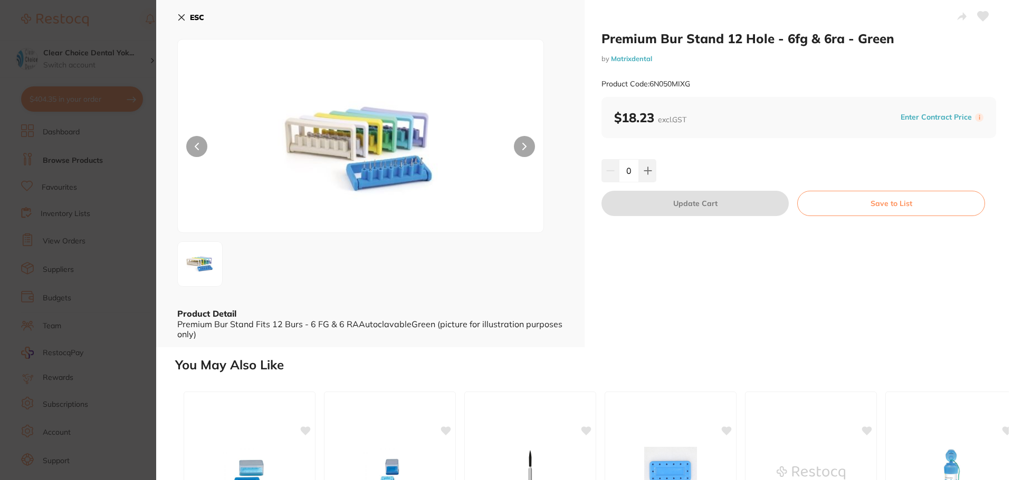
click at [523, 143] on icon at bounding box center [524, 146] width 4 height 7
click at [184, 16] on icon at bounding box center [181, 17] width 8 height 8
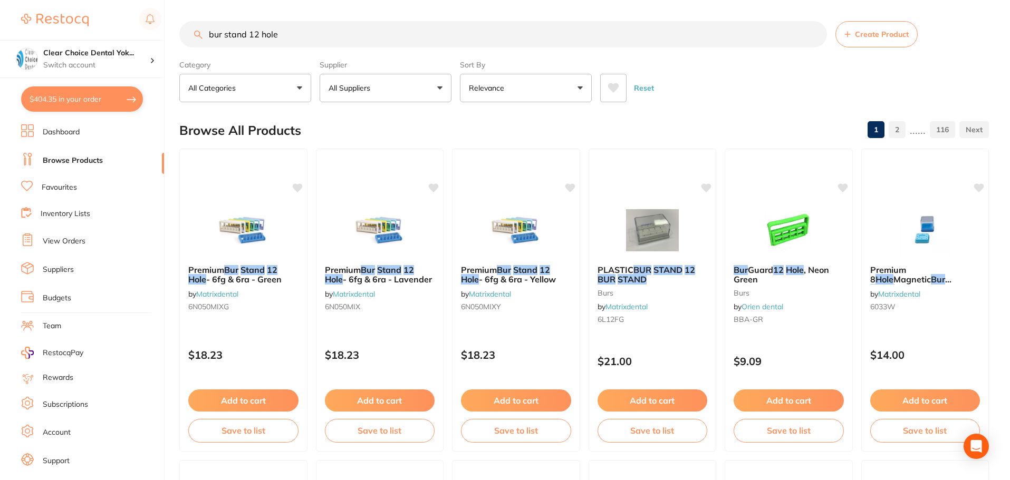
click at [208, 37] on input "bur stand 12 hole" at bounding box center [503, 34] width 648 height 26
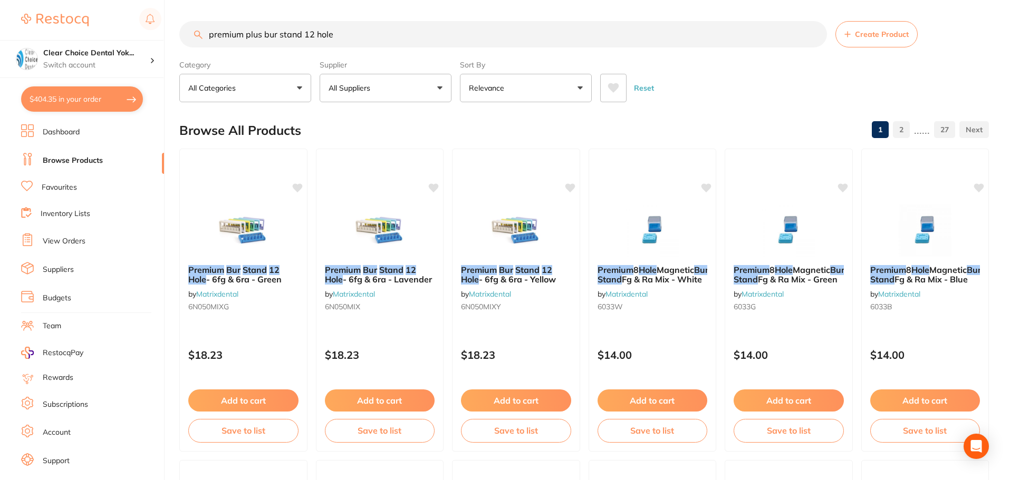
click at [340, 35] on input "premium plus bur stand 12 hole" at bounding box center [503, 34] width 648 height 26
drag, startPoint x: 333, startPoint y: 34, endPoint x: 314, endPoint y: 35, distance: 19.1
click at [314, 35] on input "premium plus bur stand 12 hole" at bounding box center [503, 34] width 648 height 26
click at [335, 33] on input "premium plus bur stand 12 hole" at bounding box center [503, 34] width 648 height 26
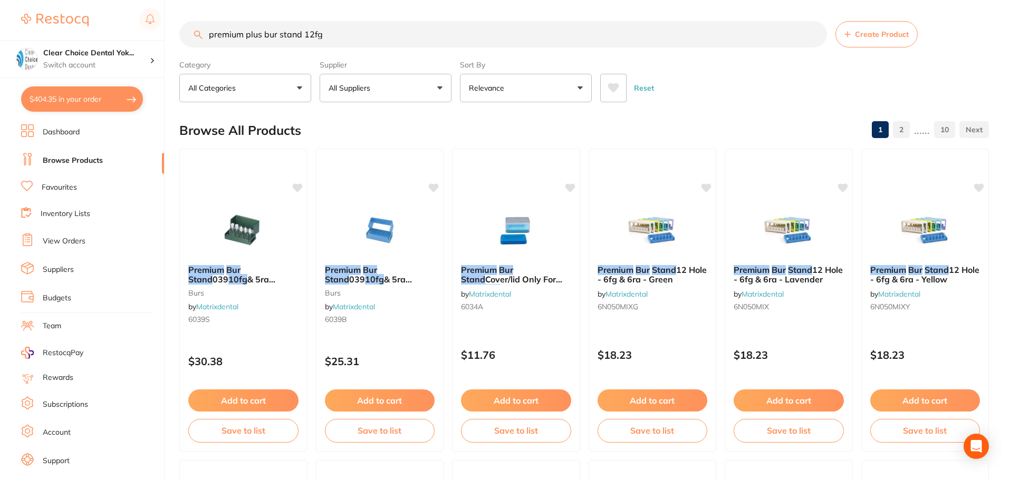
click at [206, 37] on input "premium plus bur stand 12fg" at bounding box center [503, 34] width 648 height 26
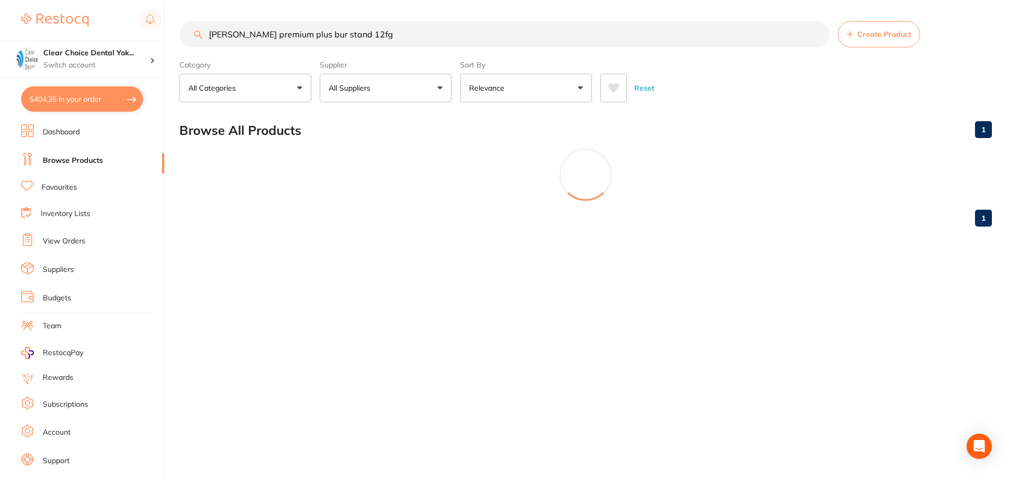
click at [220, 36] on input "RAy purt premium plus bur stand 12fg" at bounding box center [504, 34] width 650 height 26
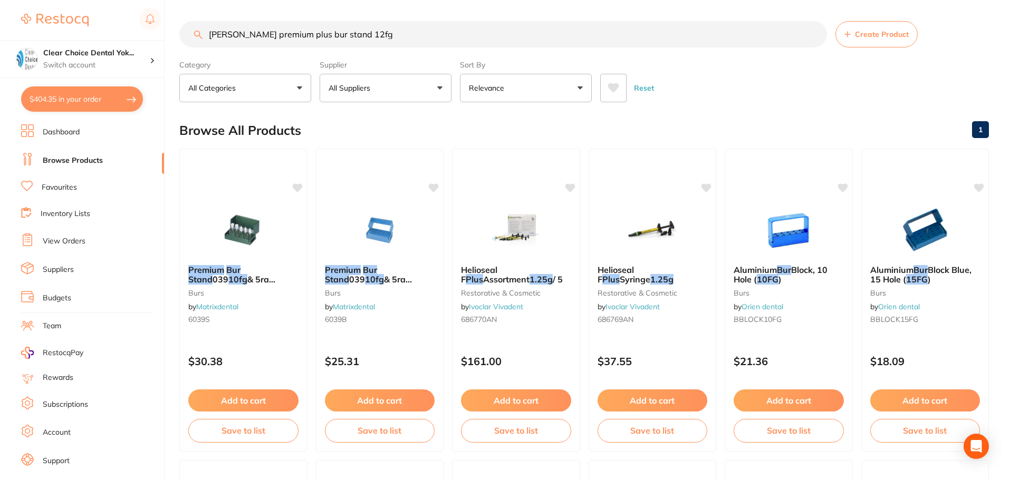
click at [232, 34] on input "Ray purt premium plus bur stand 12fg" at bounding box center [503, 34] width 648 height 26
type input "Ray Purt premium plus bur stand 12fg"
click at [64, 272] on link "Suppliers" at bounding box center [58, 270] width 31 height 11
